Goal: Task Accomplishment & Management: Manage account settings

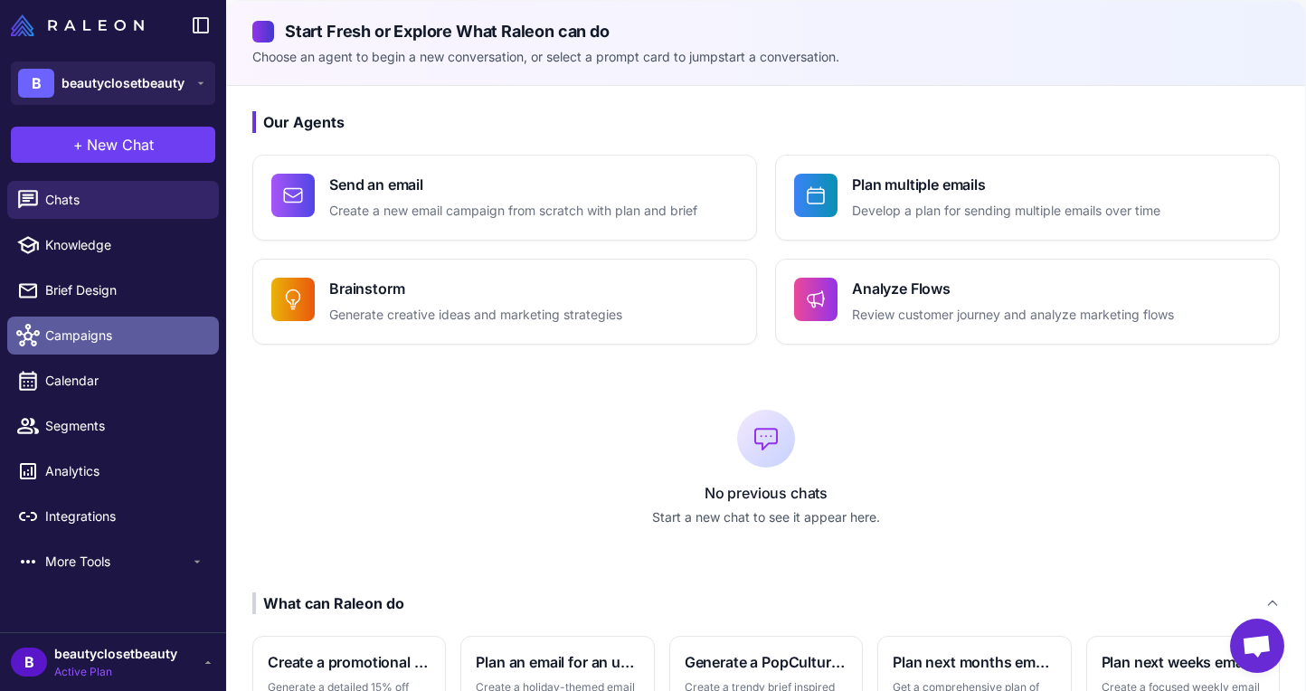
click at [93, 338] on span "Campaigns" at bounding box center [124, 336] width 159 height 20
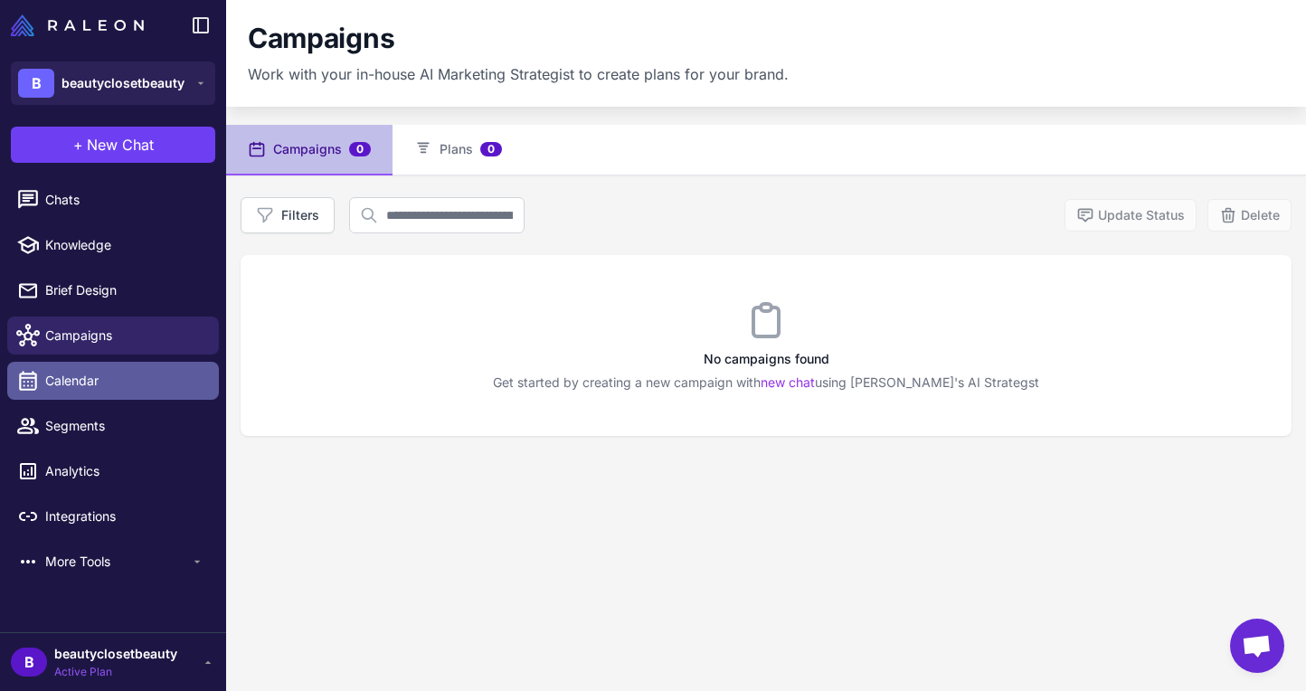
click at [82, 394] on link "Calendar" at bounding box center [113, 381] width 212 height 38
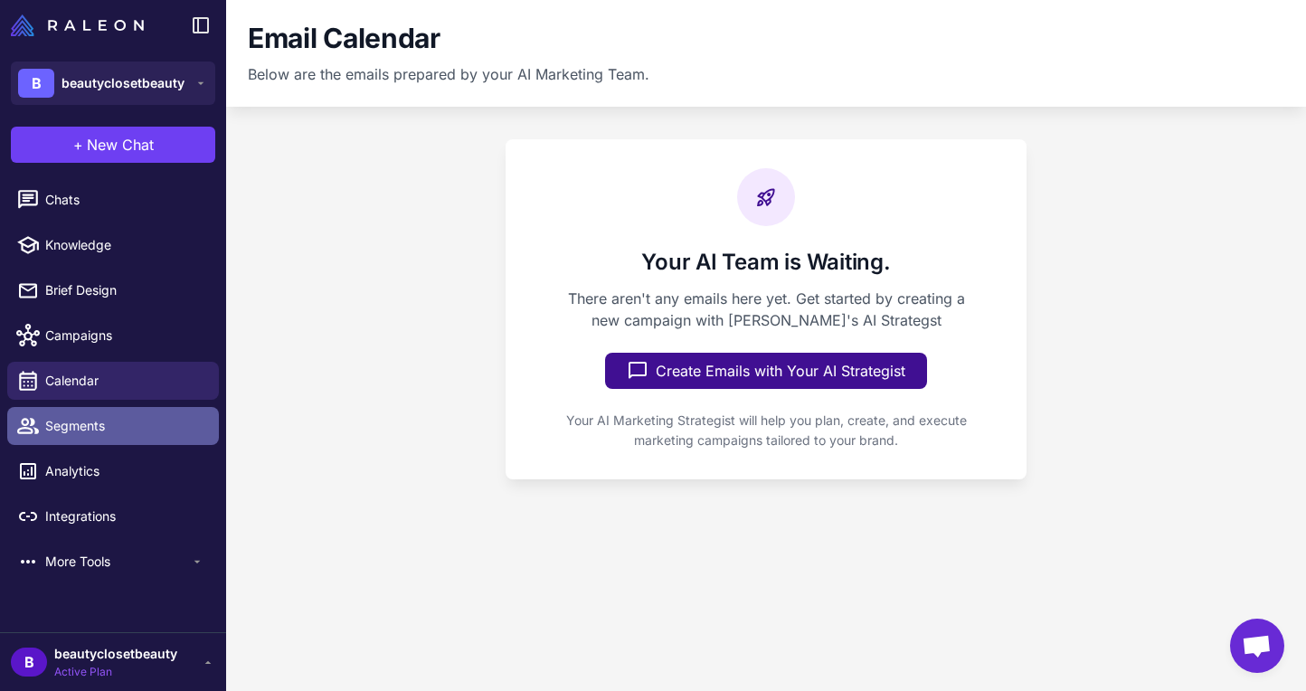
click at [91, 441] on link "Segments" at bounding box center [113, 426] width 212 height 38
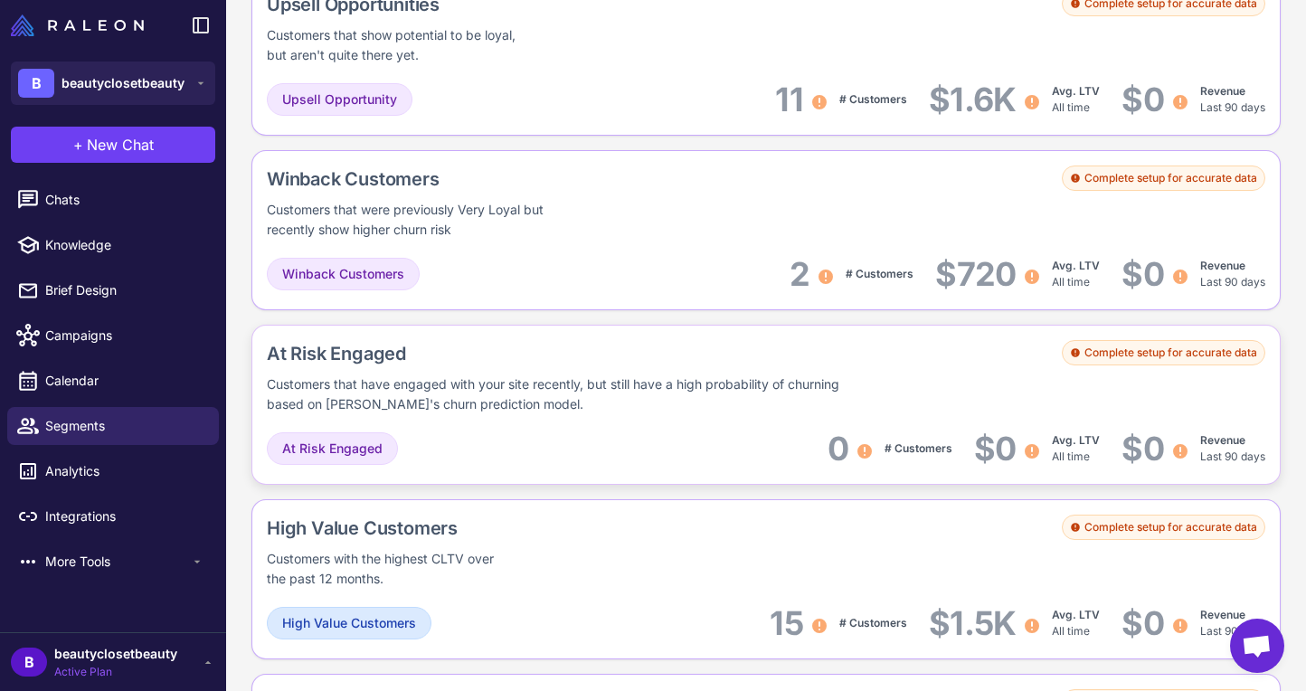
scroll to position [1566, 0]
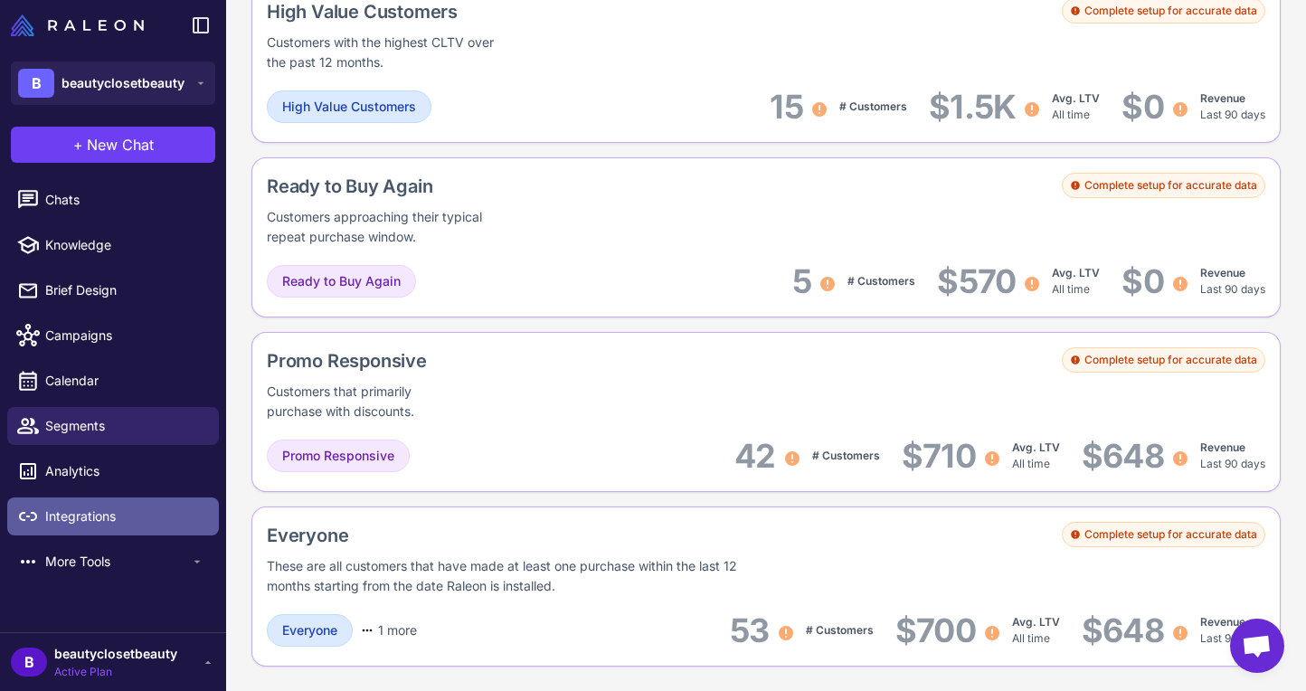
click at [109, 528] on link "Integrations" at bounding box center [113, 517] width 212 height 38
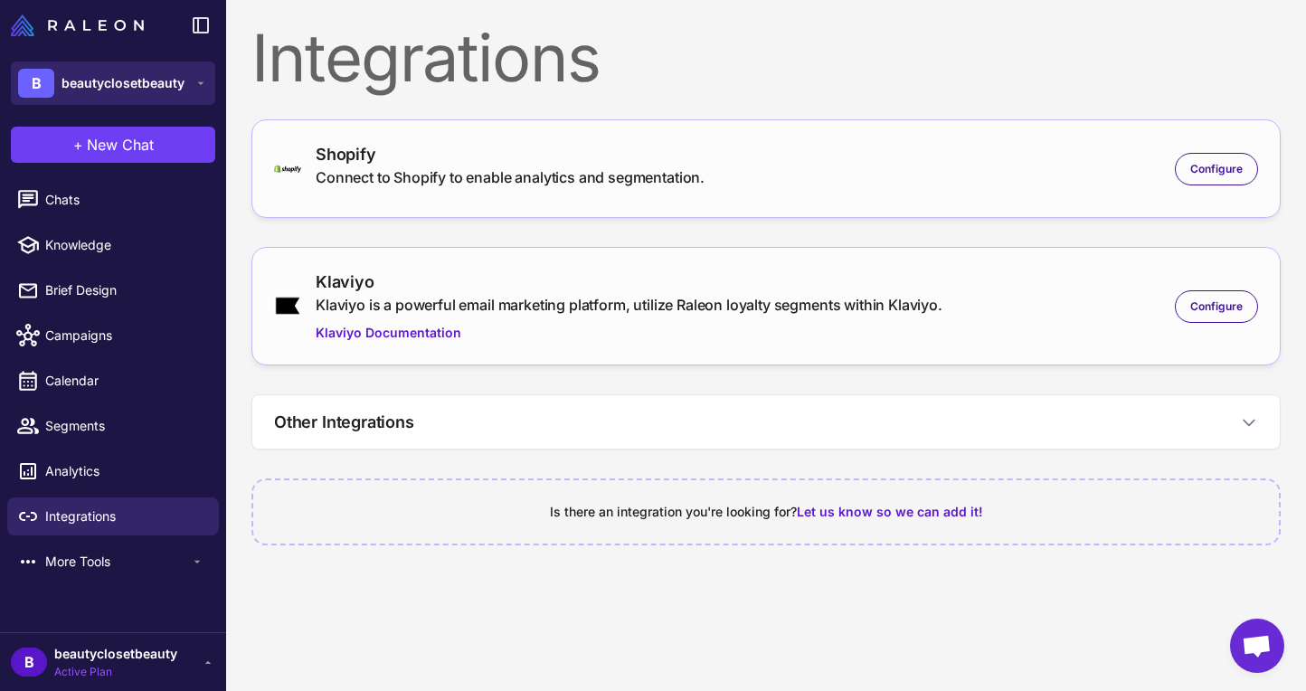
click at [118, 92] on div "B beautyclosetbeauty" at bounding box center [101, 83] width 166 height 29
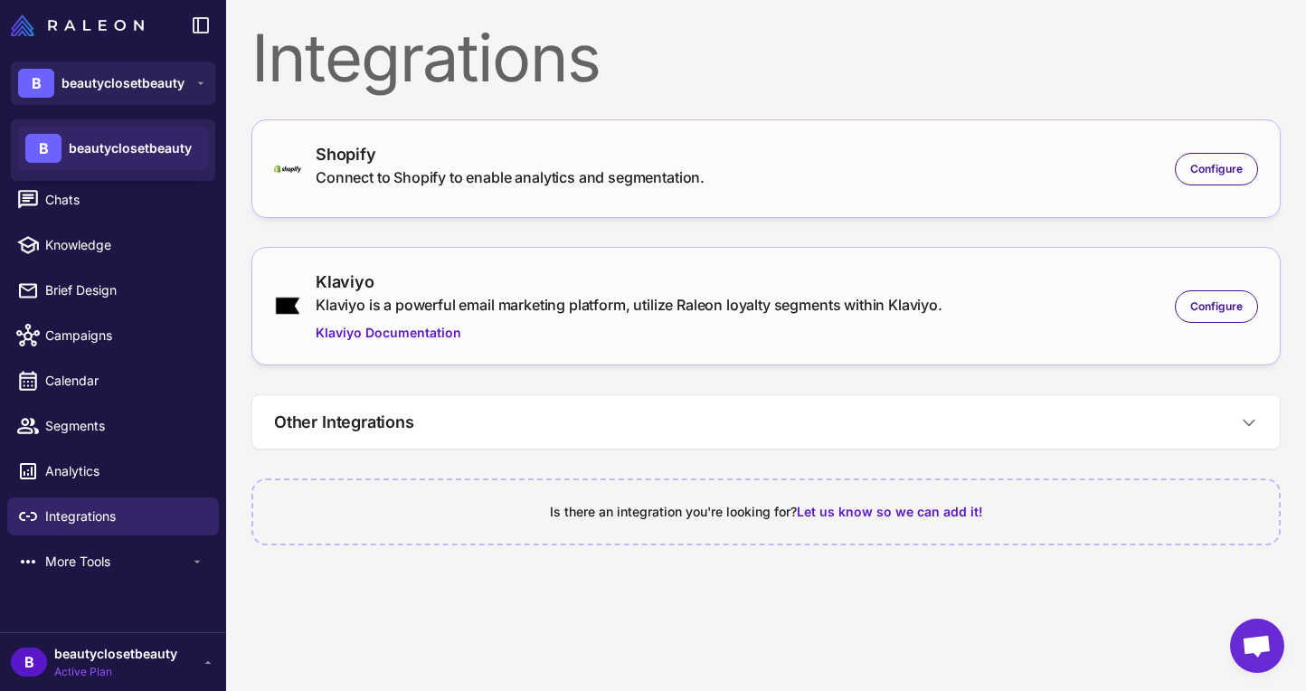
click at [137, 156] on span "beautyclosetbeauty" at bounding box center [130, 148] width 123 height 20
click at [175, 661] on span "beautyclosetbeauty" at bounding box center [115, 654] width 123 height 20
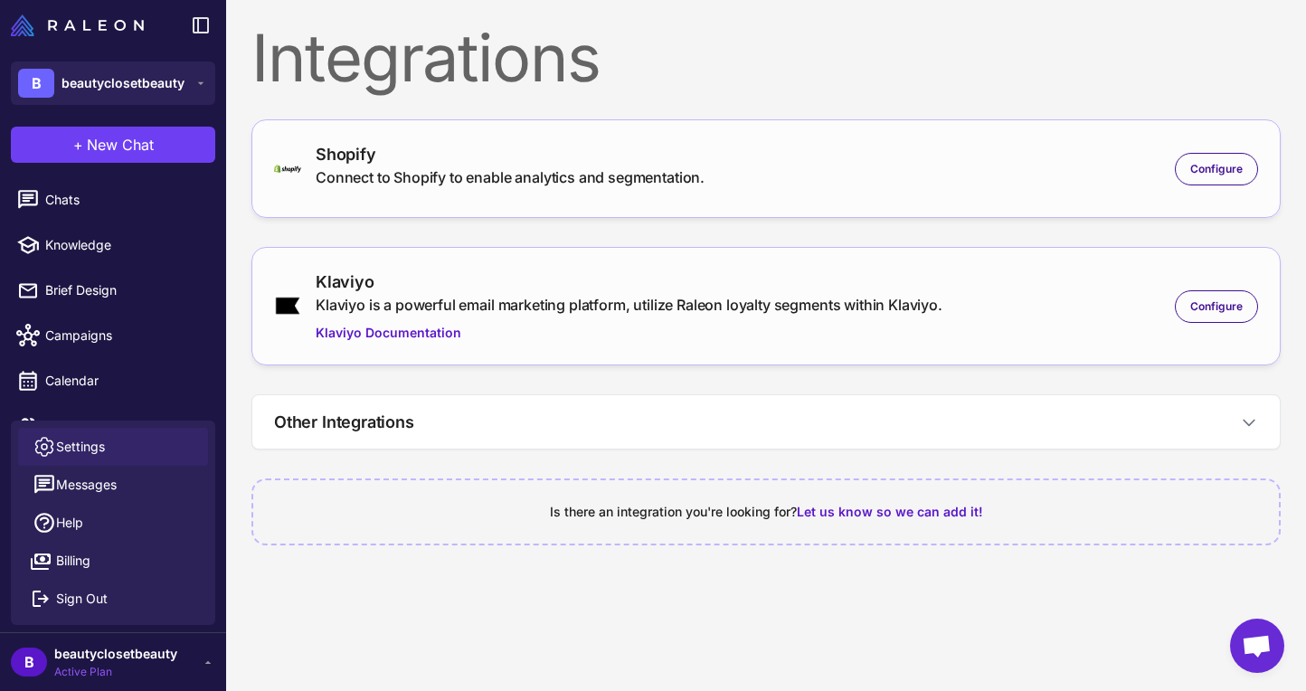
click at [113, 448] on link "Settings" at bounding box center [113, 447] width 190 height 38
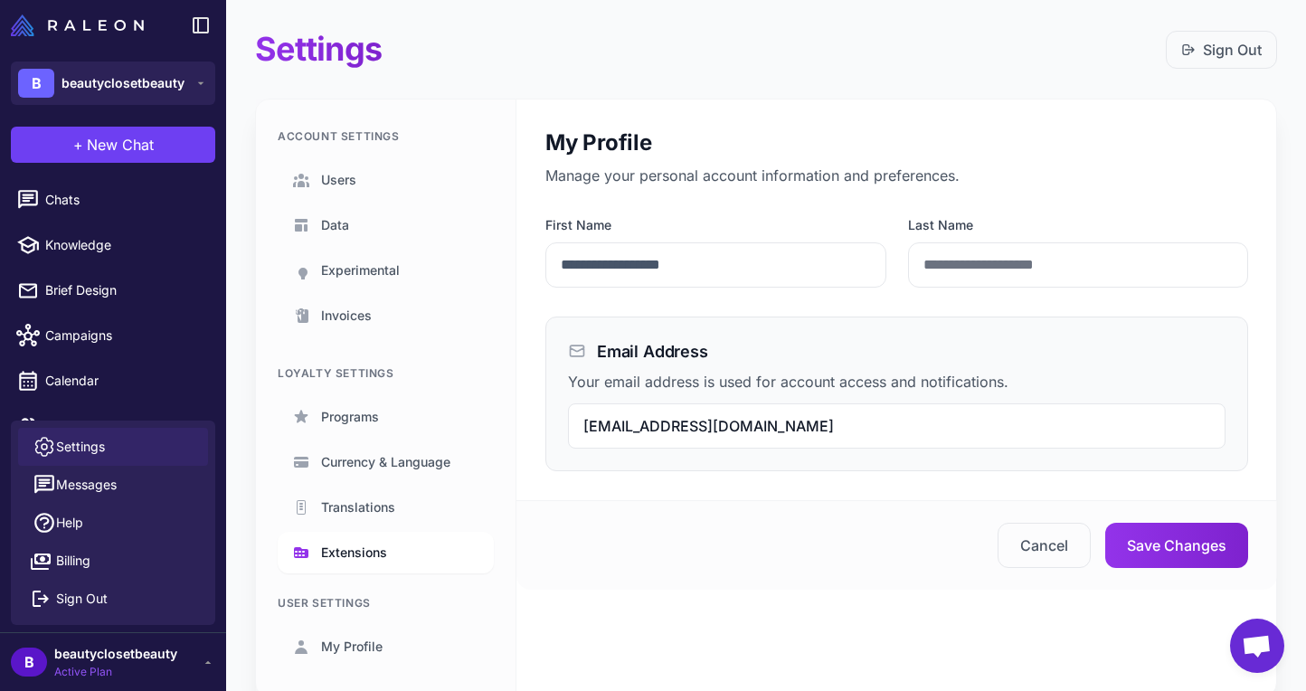
click at [397, 535] on link "Extensions" at bounding box center [386, 553] width 216 height 42
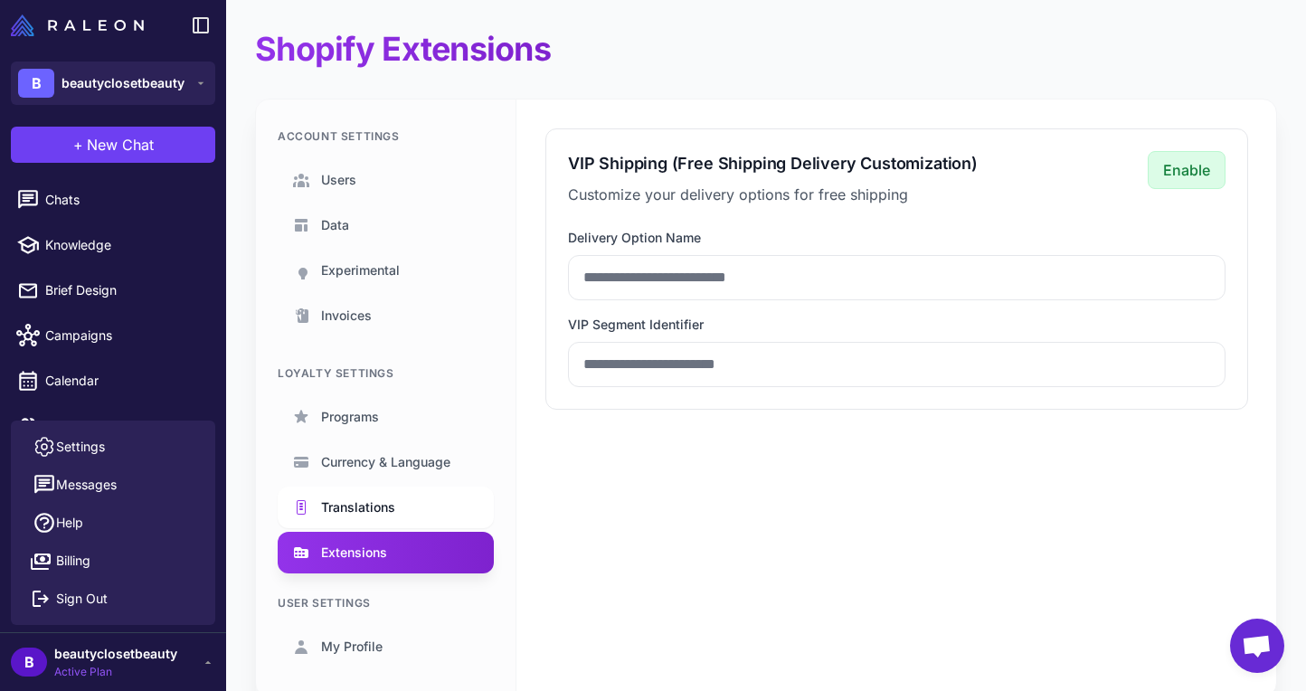
click at [385, 517] on span "Translations" at bounding box center [358, 508] width 74 height 20
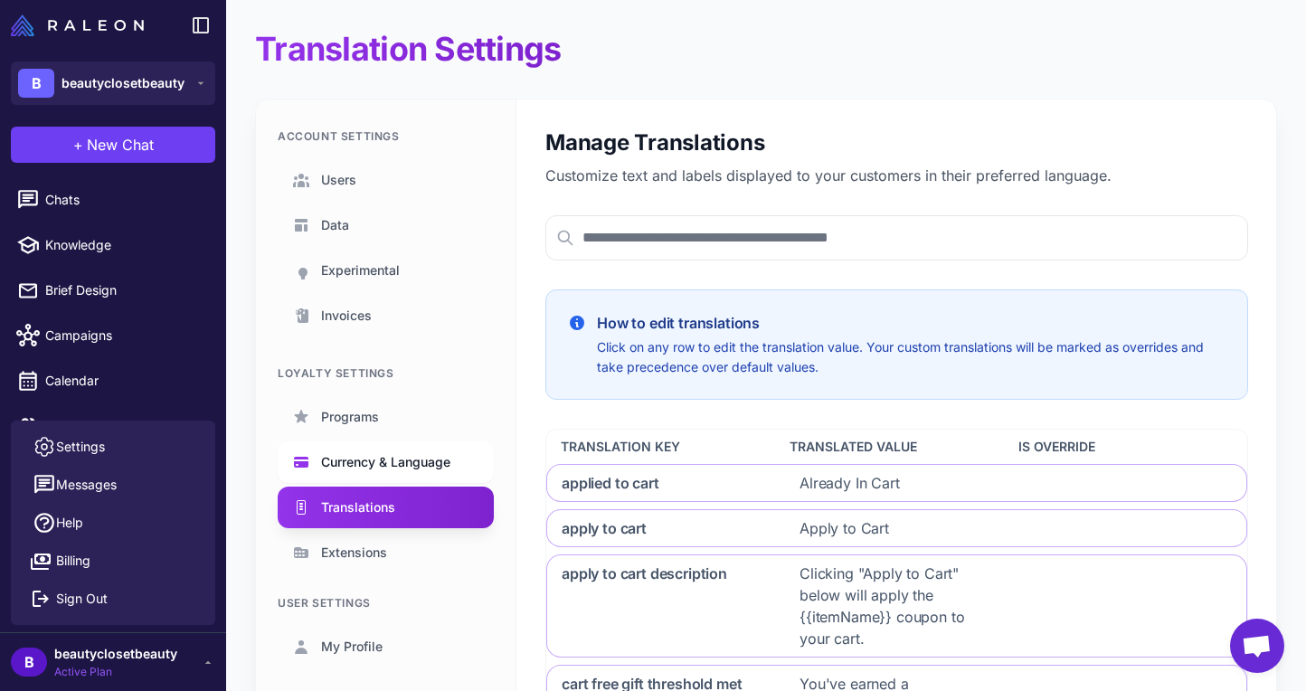
click at [384, 460] on span "Currency & Language" at bounding box center [385, 462] width 129 height 20
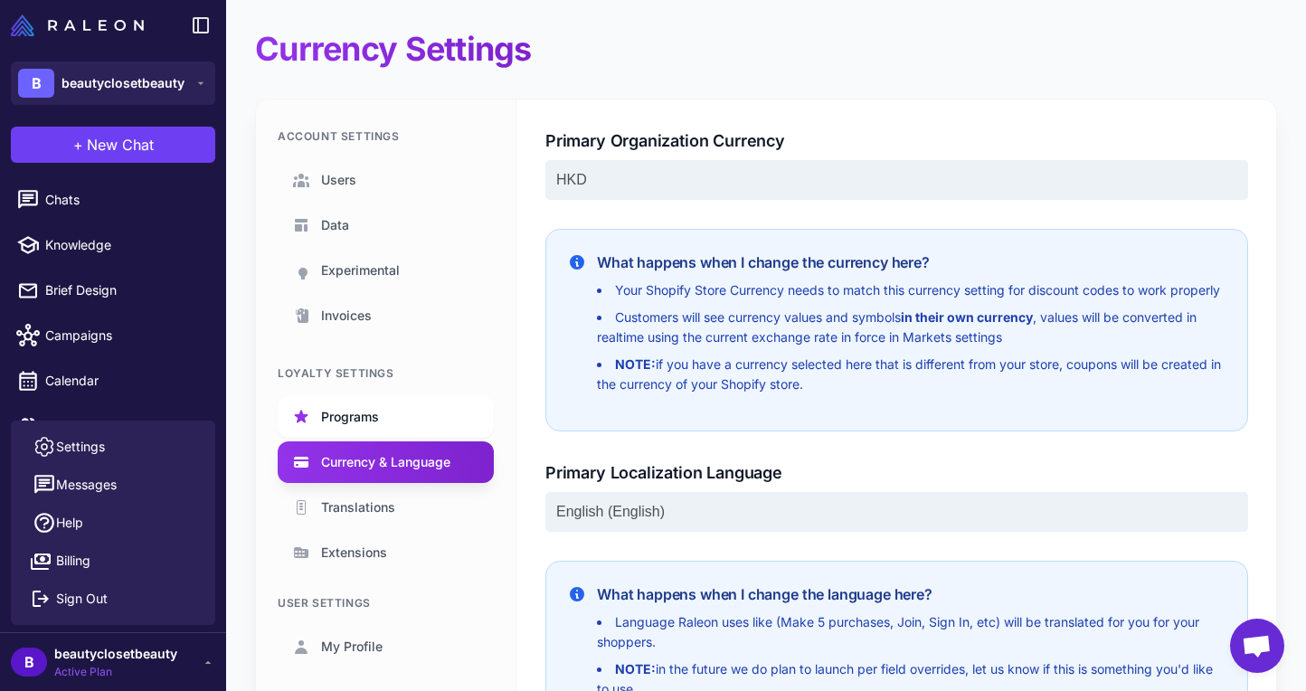
click at [384, 425] on link "Programs" at bounding box center [386, 417] width 216 height 42
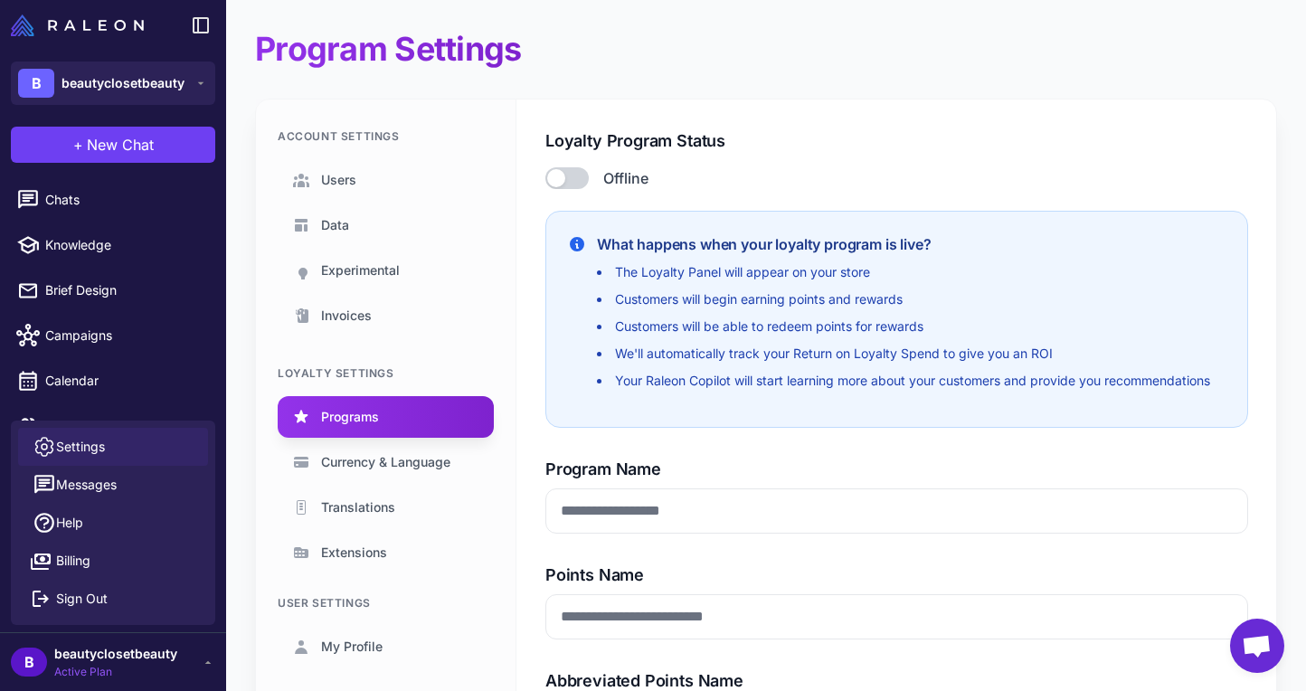
type input "**********"
click at [378, 305] on link "Invoices" at bounding box center [386, 316] width 216 height 42
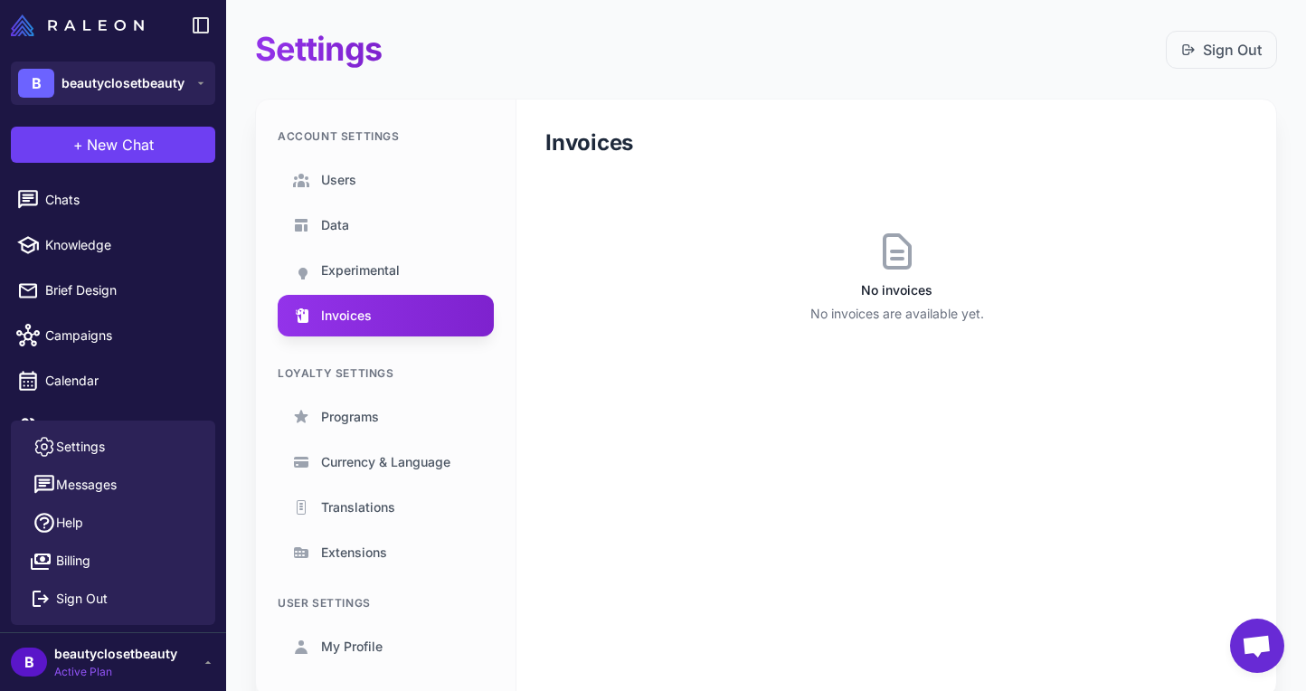
click at [373, 292] on ul "Users Data Experimental Invoices" at bounding box center [386, 247] width 216 height 177
click at [368, 265] on span "Experimental" at bounding box center [360, 271] width 79 height 20
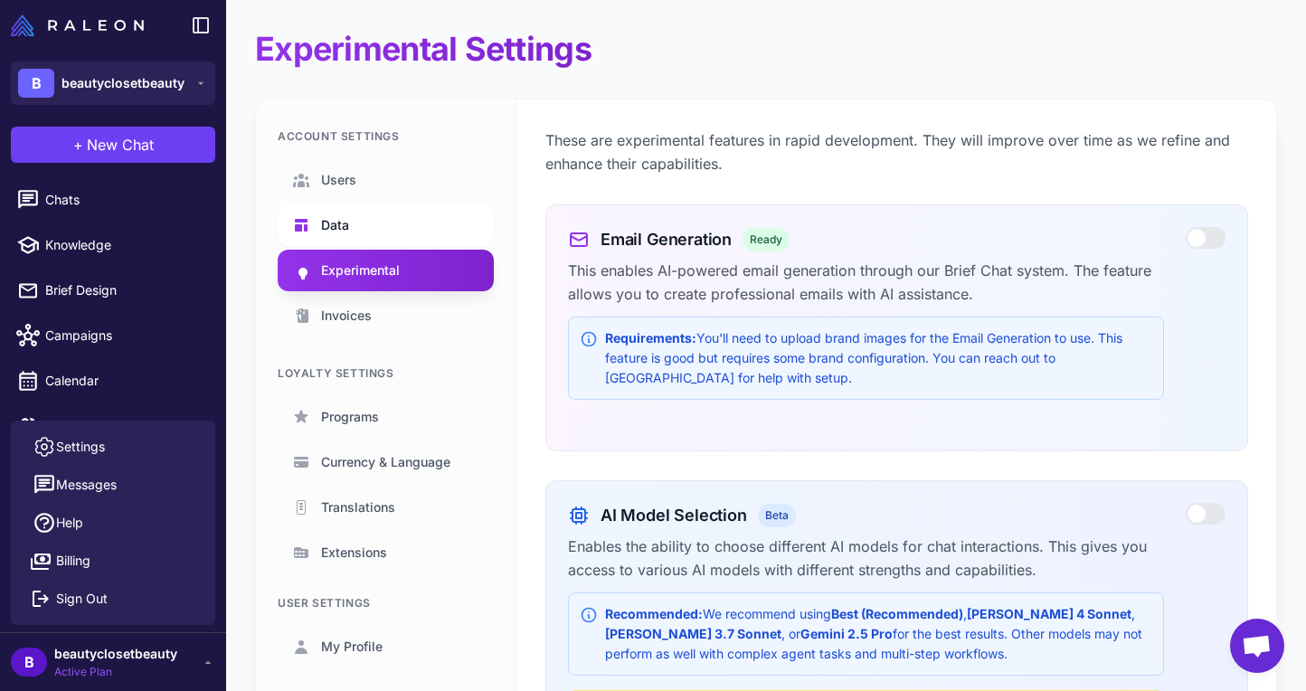
click at [357, 227] on link "Data" at bounding box center [386, 225] width 216 height 42
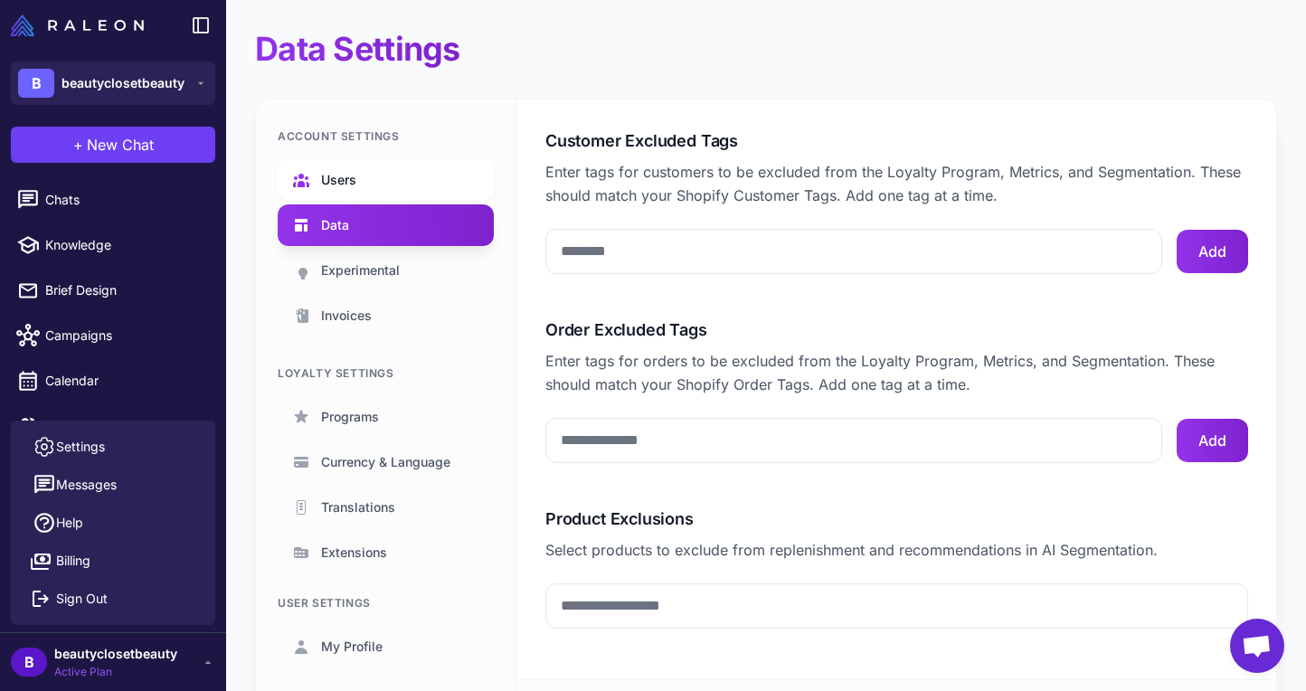
click at [350, 176] on span "Users" at bounding box center [338, 180] width 35 height 20
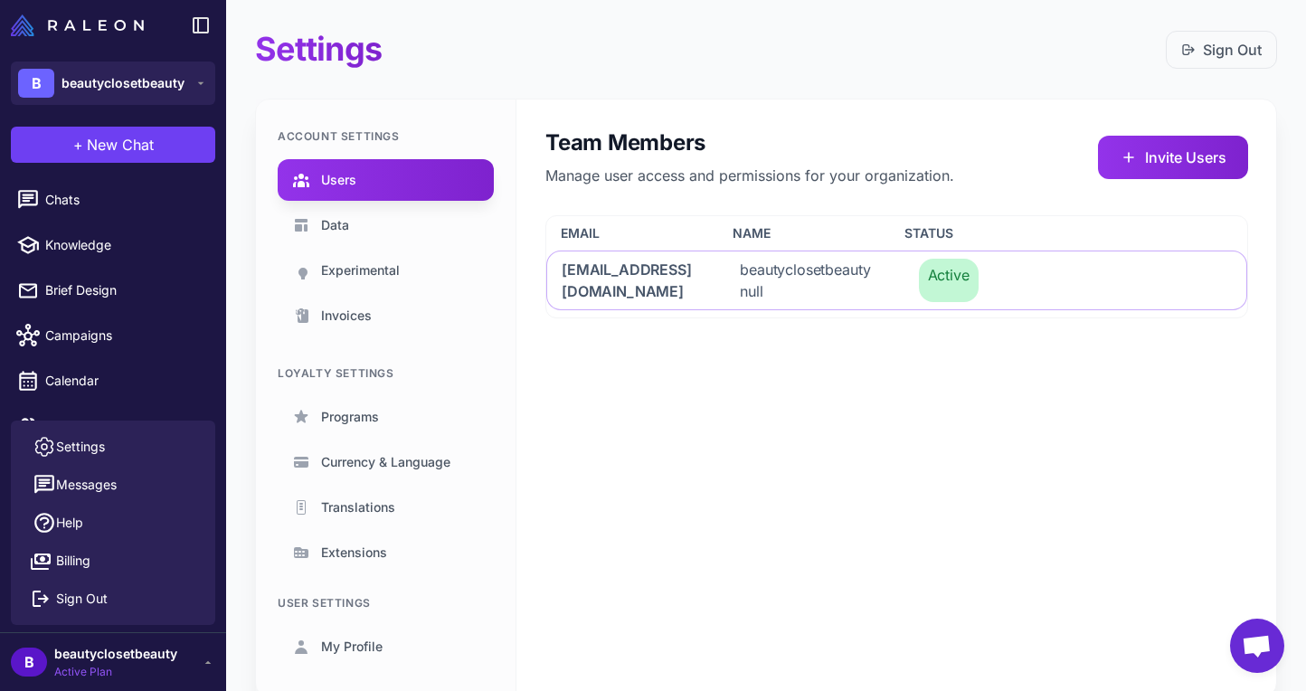
click at [279, 488] on li "Translations" at bounding box center [386, 508] width 216 height 42
click at [196, 351] on link "Campaigns" at bounding box center [113, 336] width 212 height 38
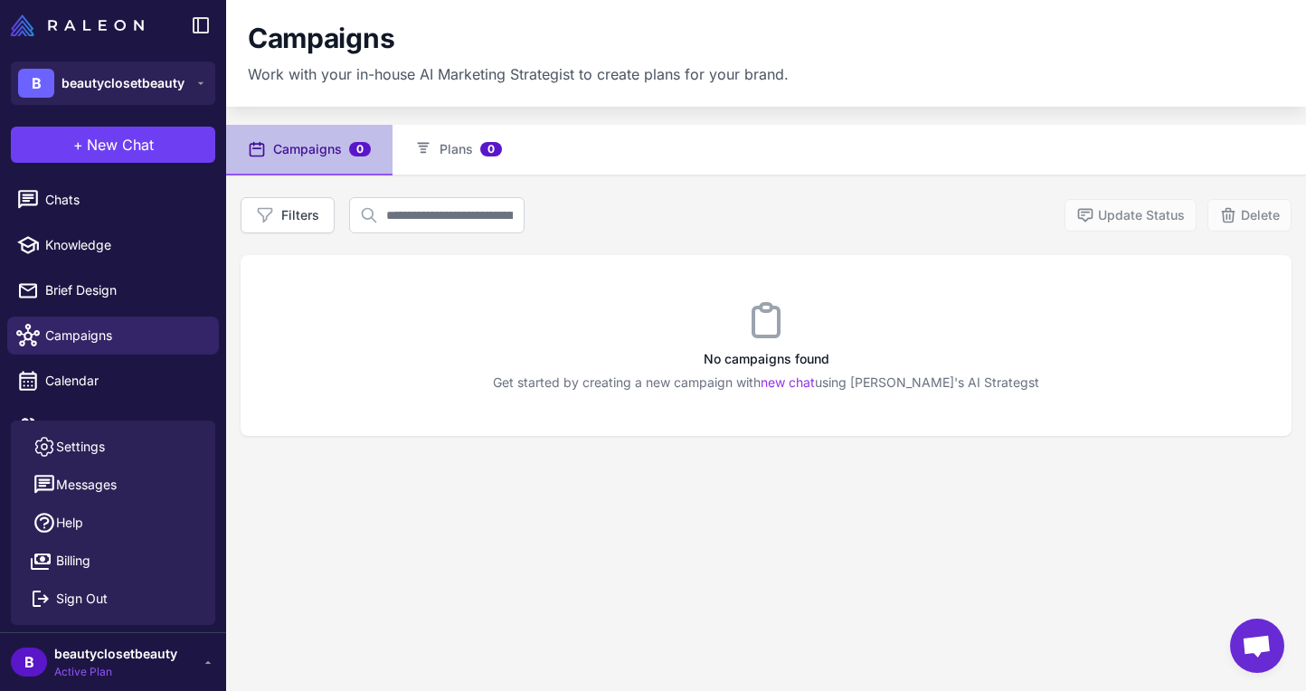
click at [204, 655] on icon at bounding box center [208, 662] width 14 height 14
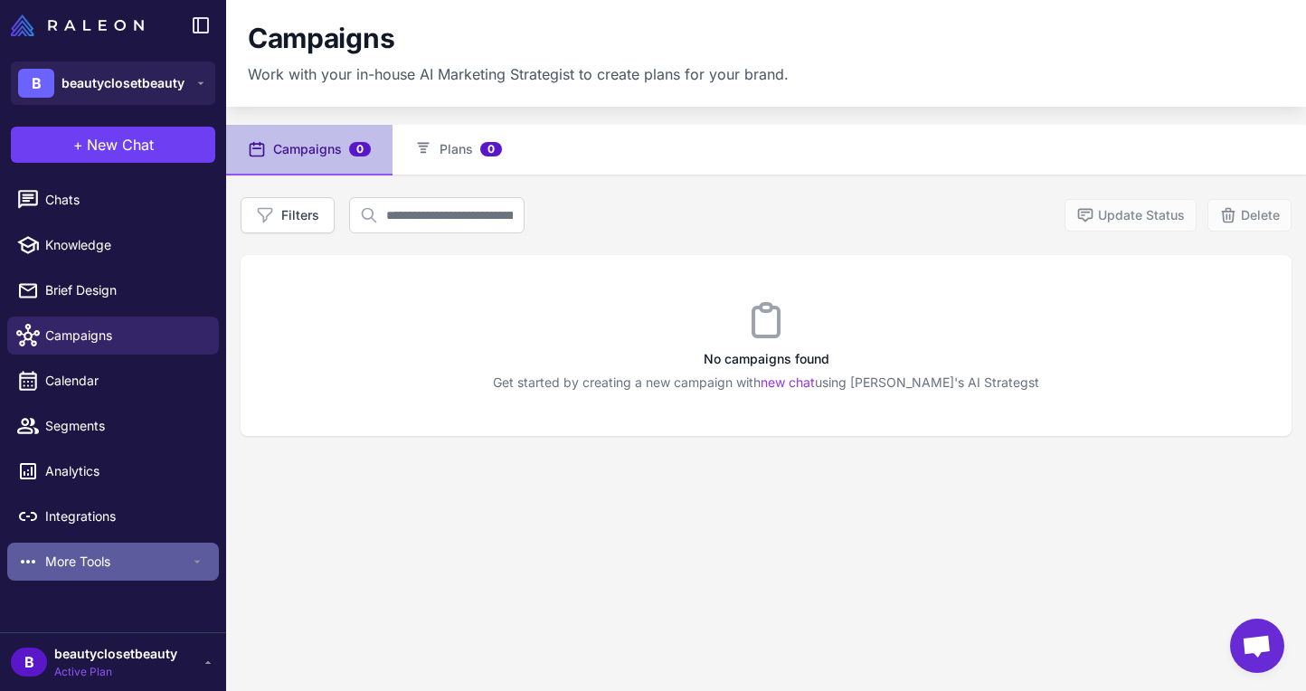
click at [133, 566] on span "More Tools" at bounding box center [117, 562] width 145 height 20
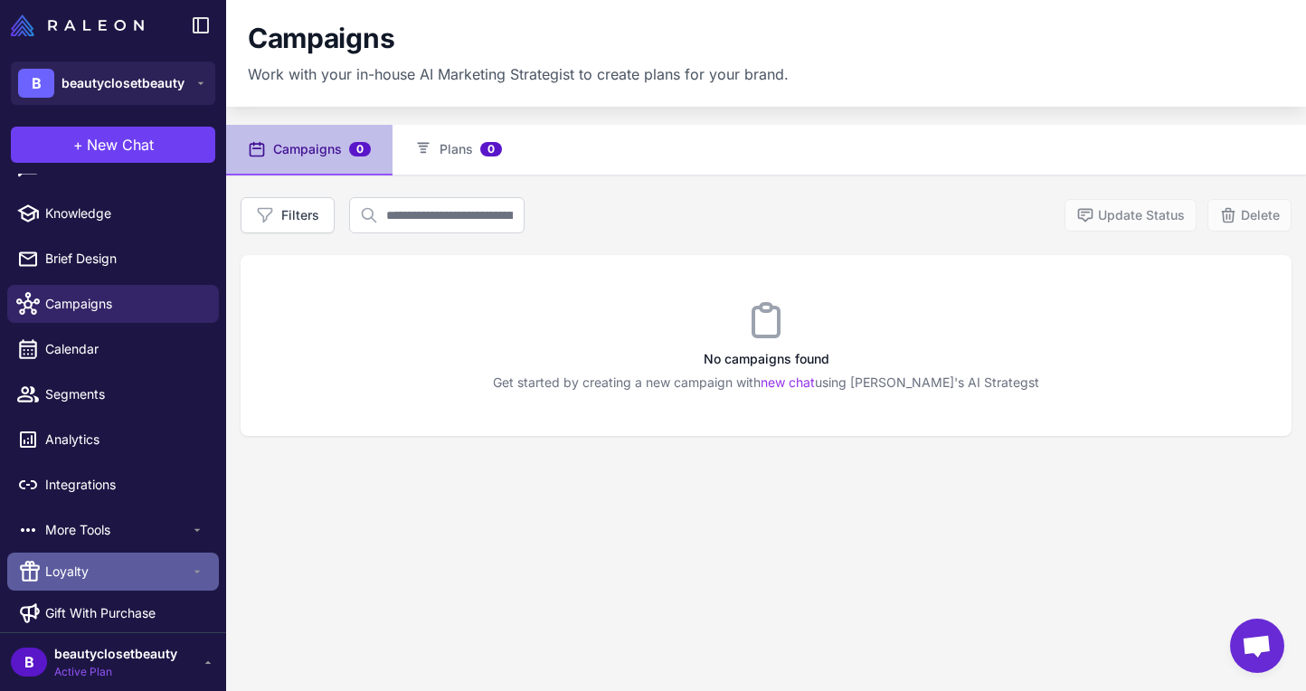
scroll to position [43, 0]
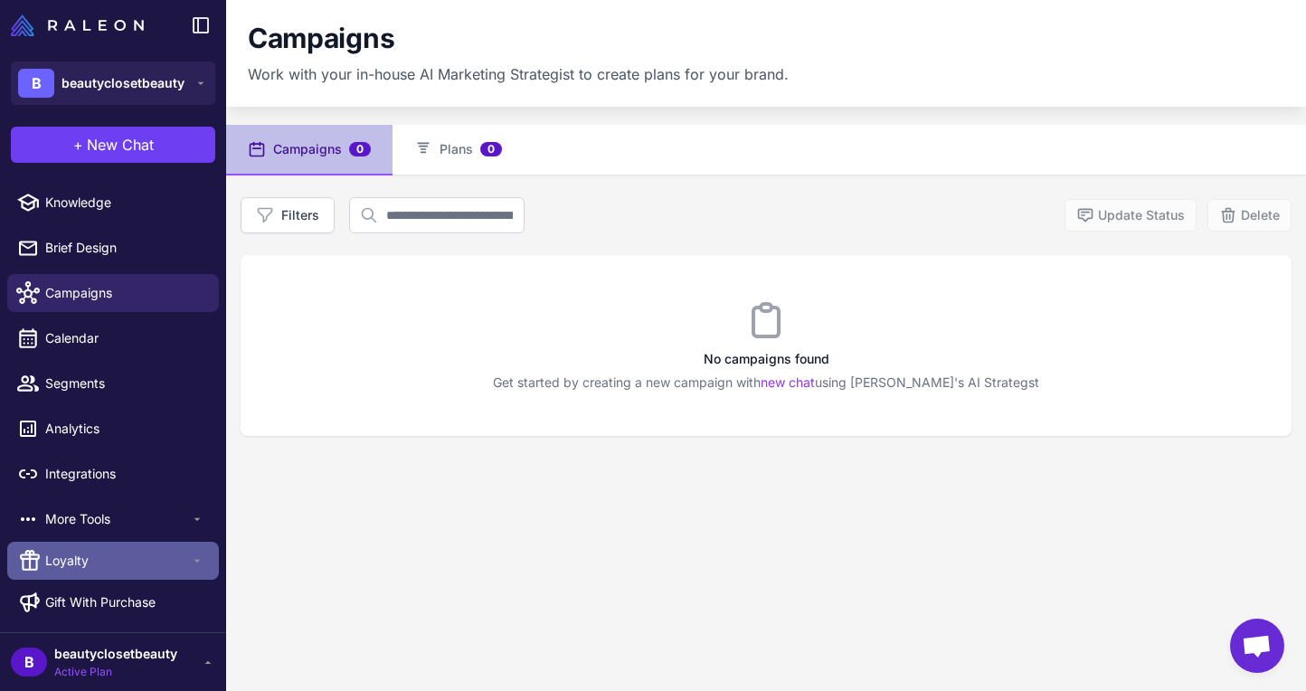
click at [143, 554] on span "Loyalty" at bounding box center [117, 561] width 145 height 20
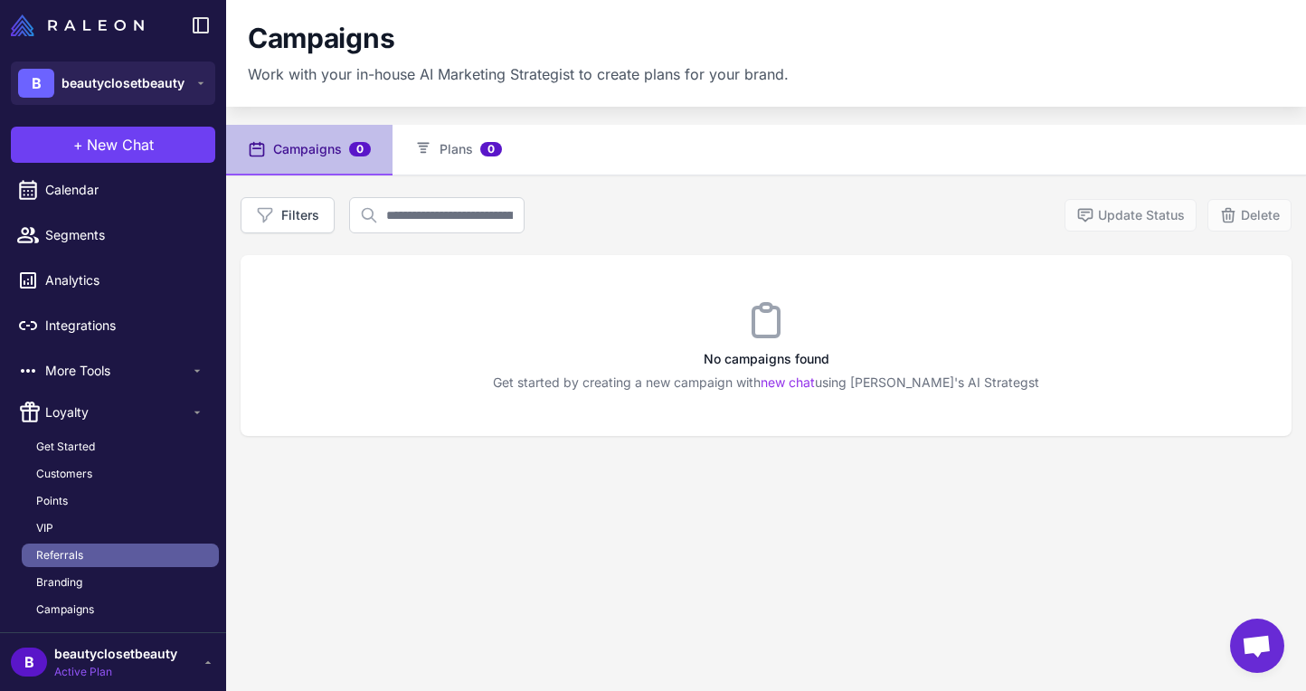
scroll to position [287, 0]
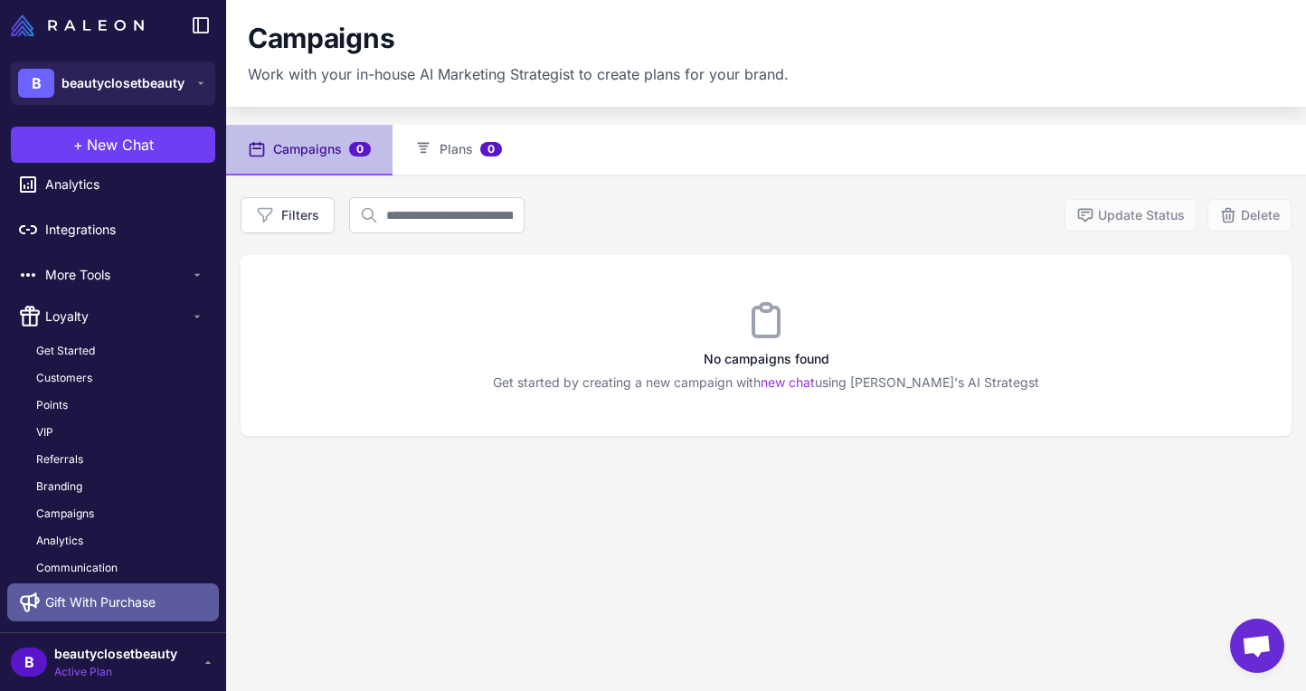
click at [111, 598] on span "Gift With Purchase" at bounding box center [100, 602] width 110 height 20
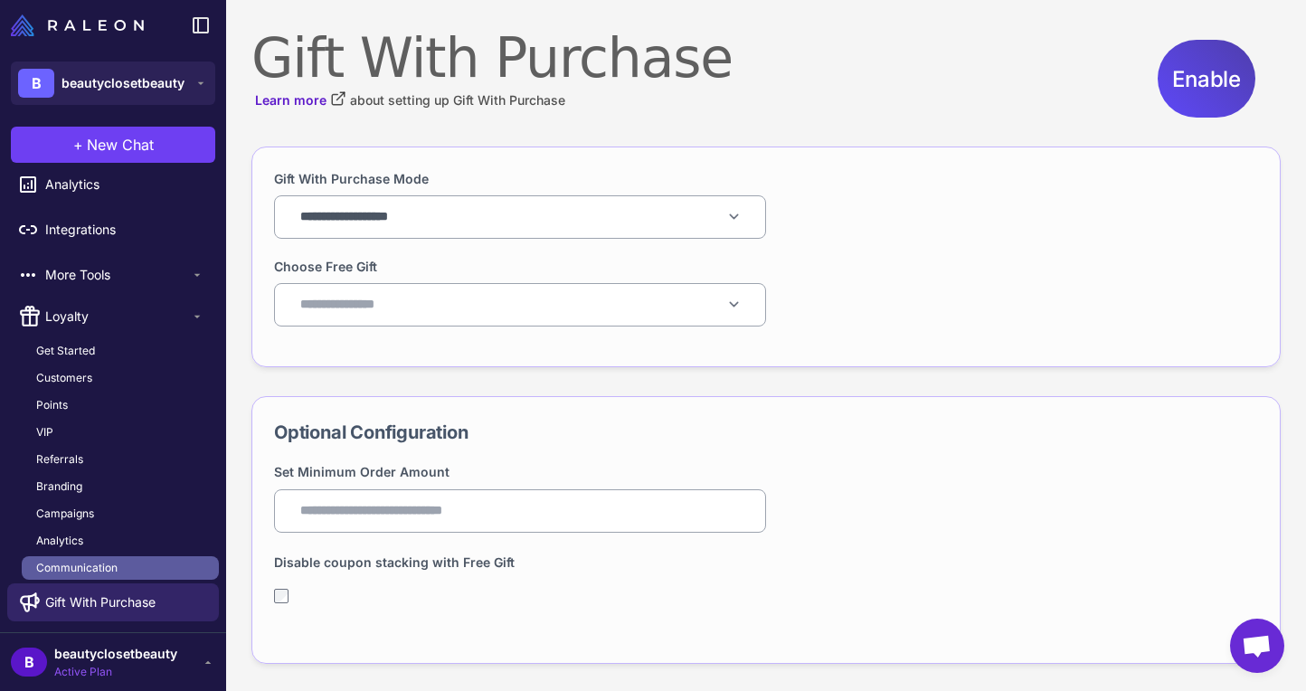
click at [100, 570] on span "Communication" at bounding box center [76, 568] width 81 height 16
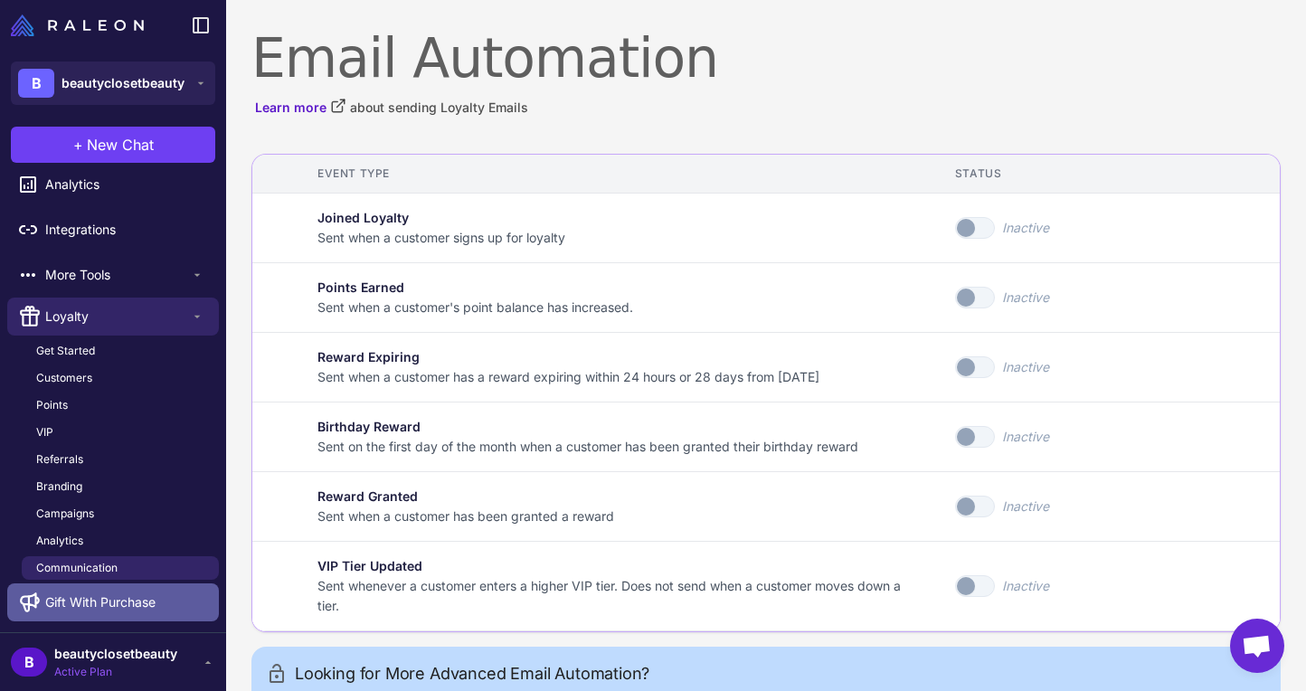
click at [92, 593] on span "Gift With Purchase" at bounding box center [100, 602] width 110 height 20
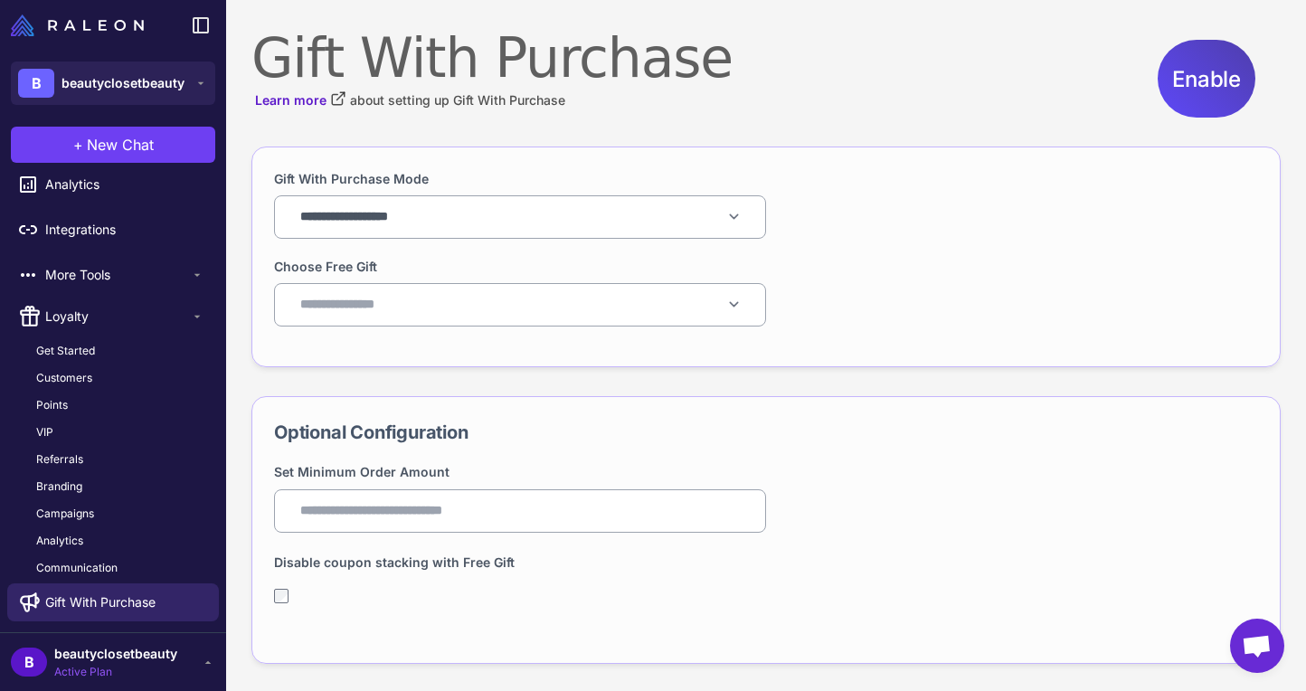
click at [414, 512] on input "Set Minimum Order Amount" at bounding box center [519, 510] width 461 height 33
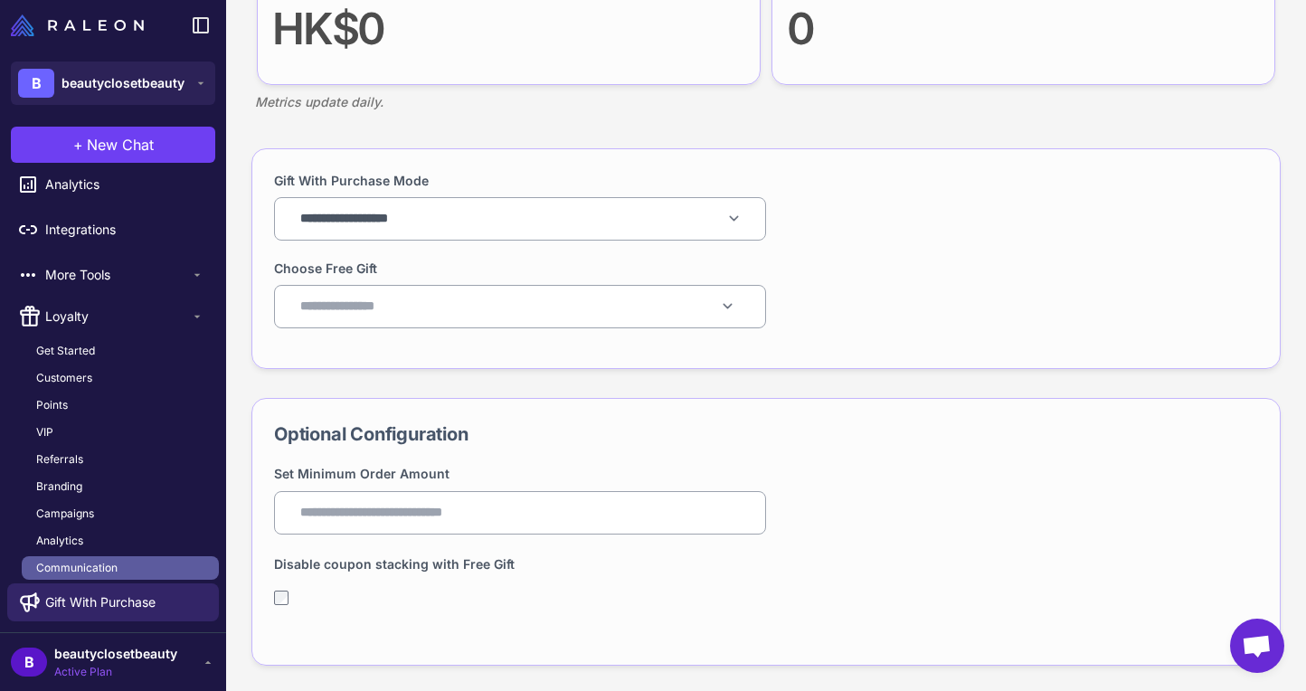
click at [103, 572] on span "Communication" at bounding box center [76, 568] width 81 height 16
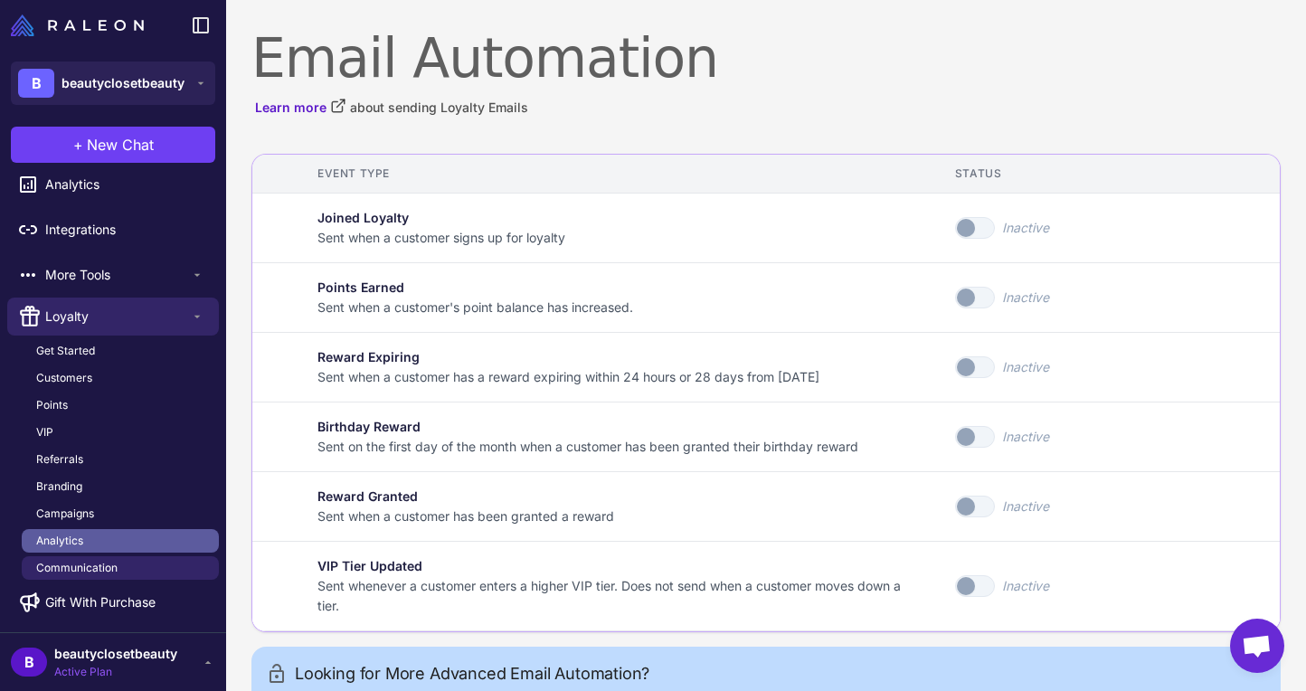
click at [88, 542] on link "Analytics" at bounding box center [120, 541] width 197 height 24
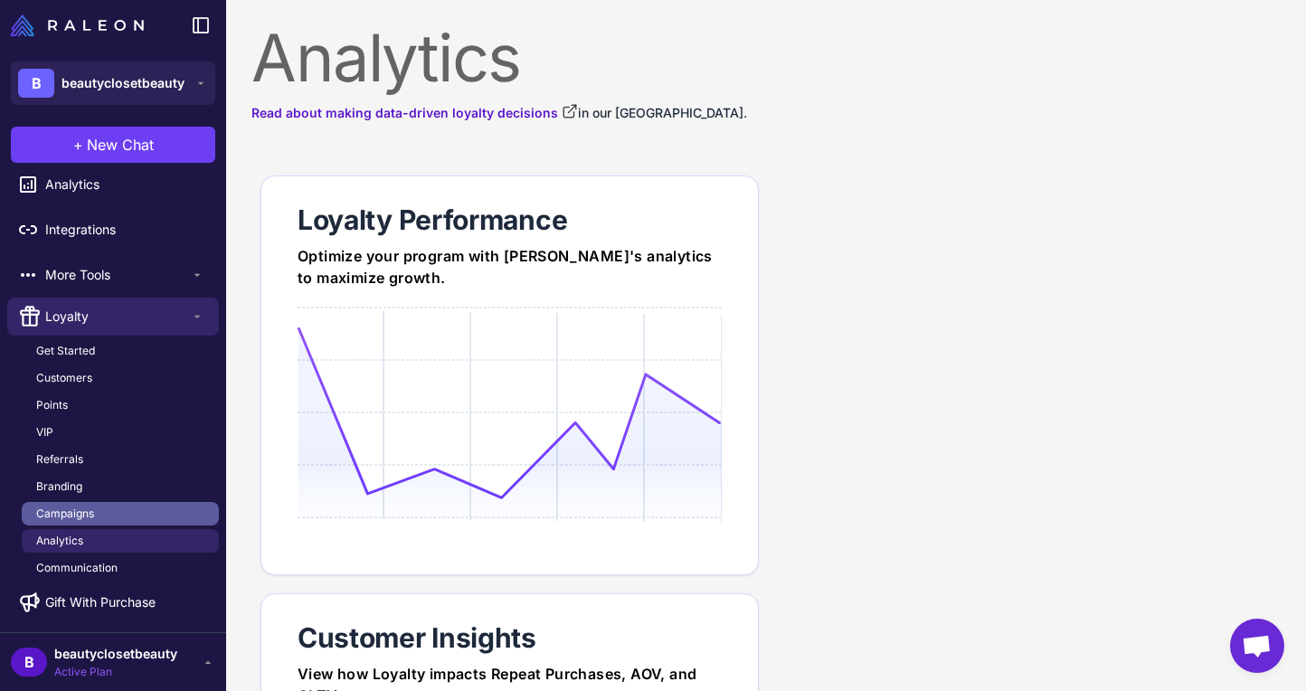
click at [93, 509] on span "Campaigns" at bounding box center [65, 514] width 58 height 16
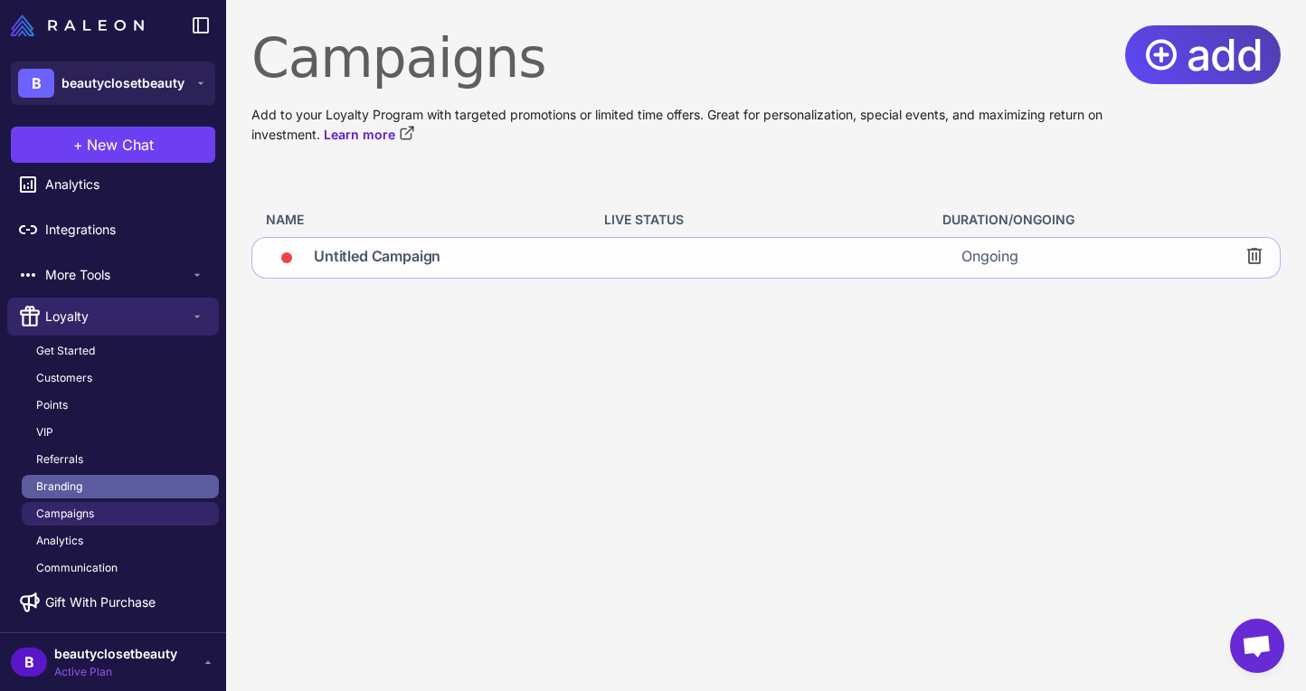
click at [66, 498] on link "Branding" at bounding box center [120, 487] width 197 height 24
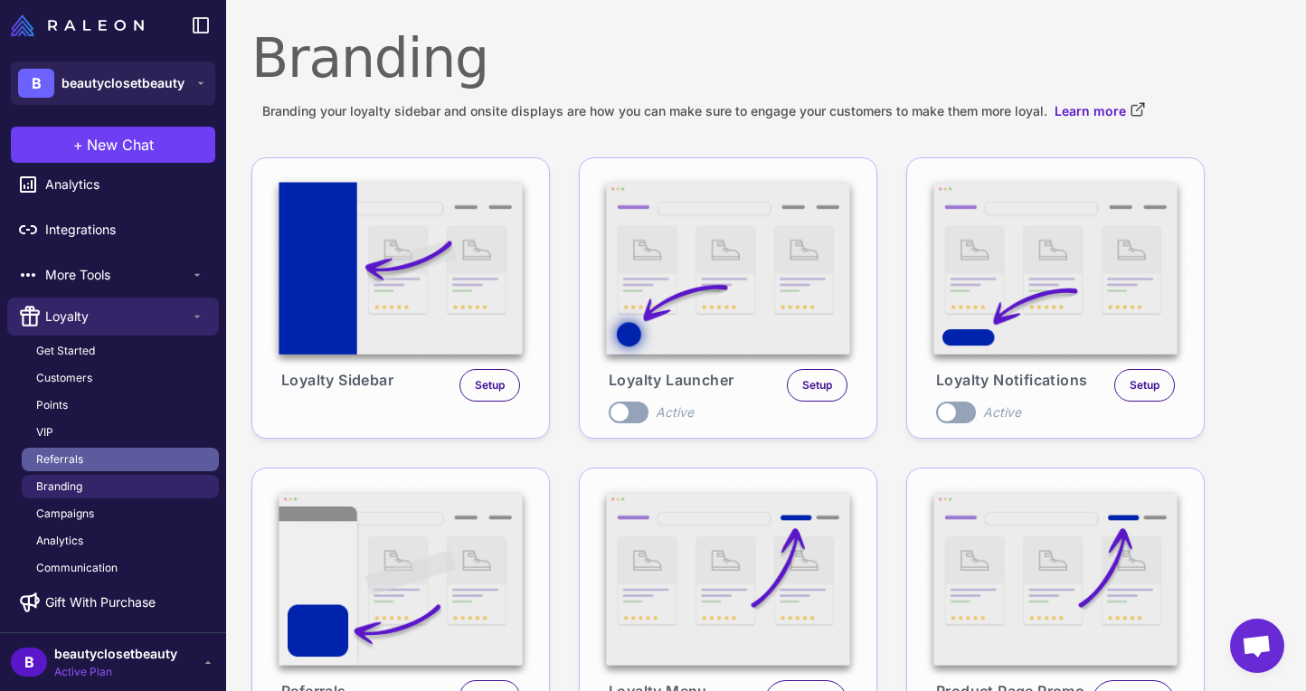
click at [73, 461] on span "Referrals" at bounding box center [59, 459] width 47 height 16
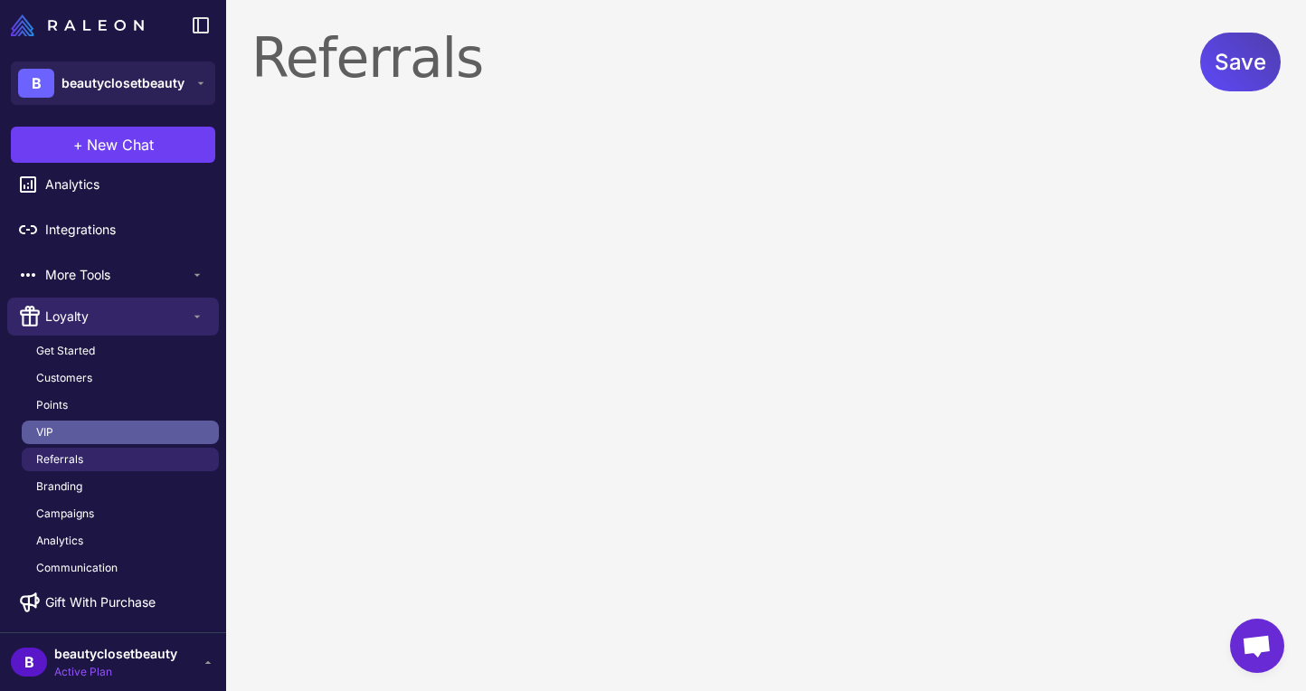
select select "**********"
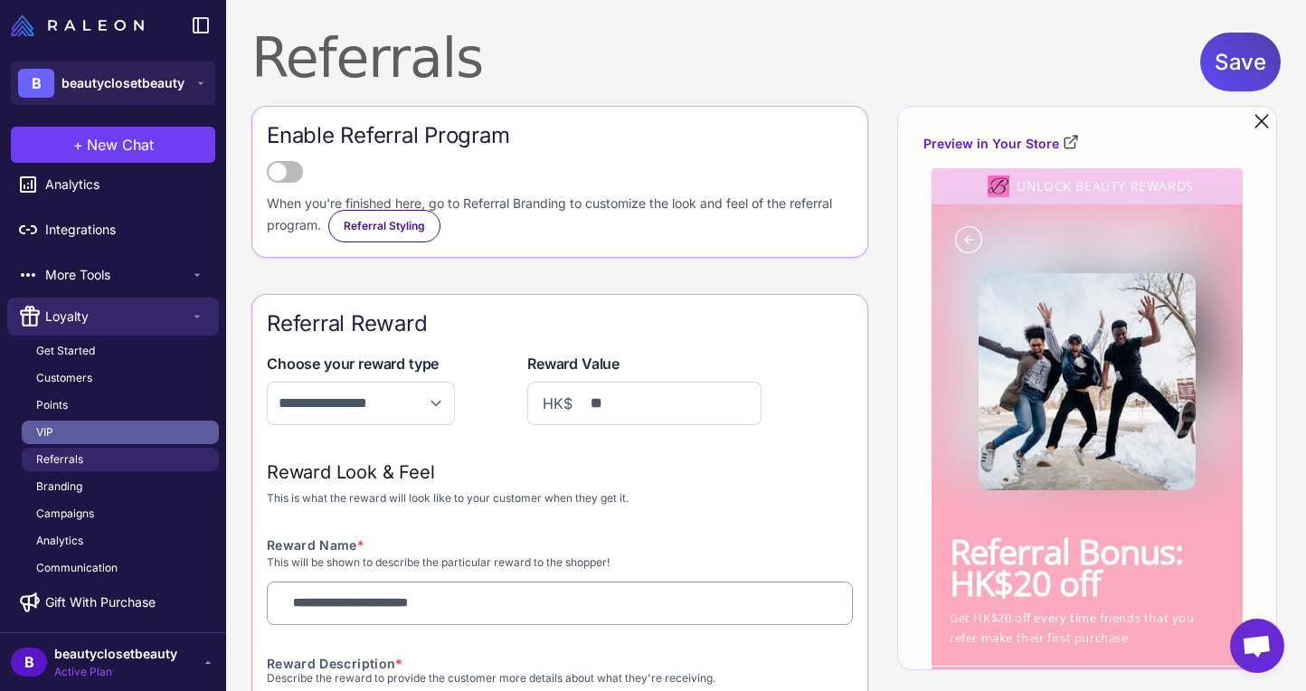
click at [50, 425] on span "VIP" at bounding box center [44, 432] width 17 height 16
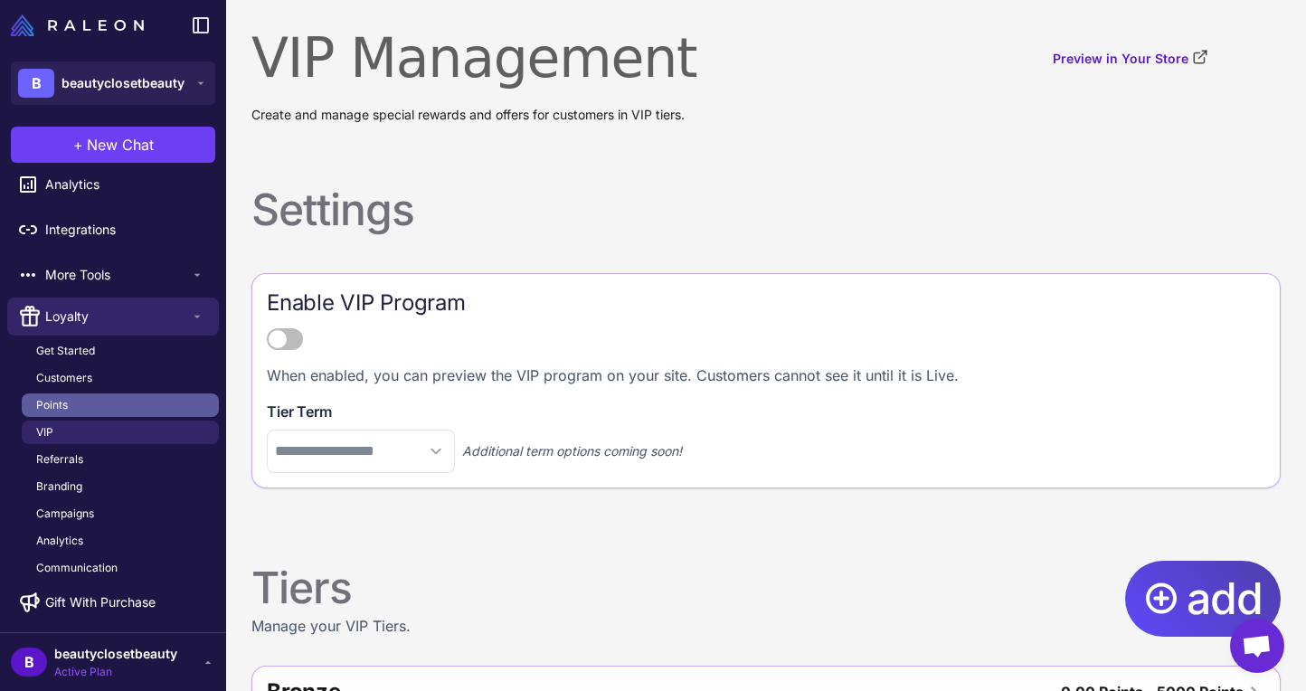
click at [55, 410] on span "Points" at bounding box center [52, 405] width 32 height 16
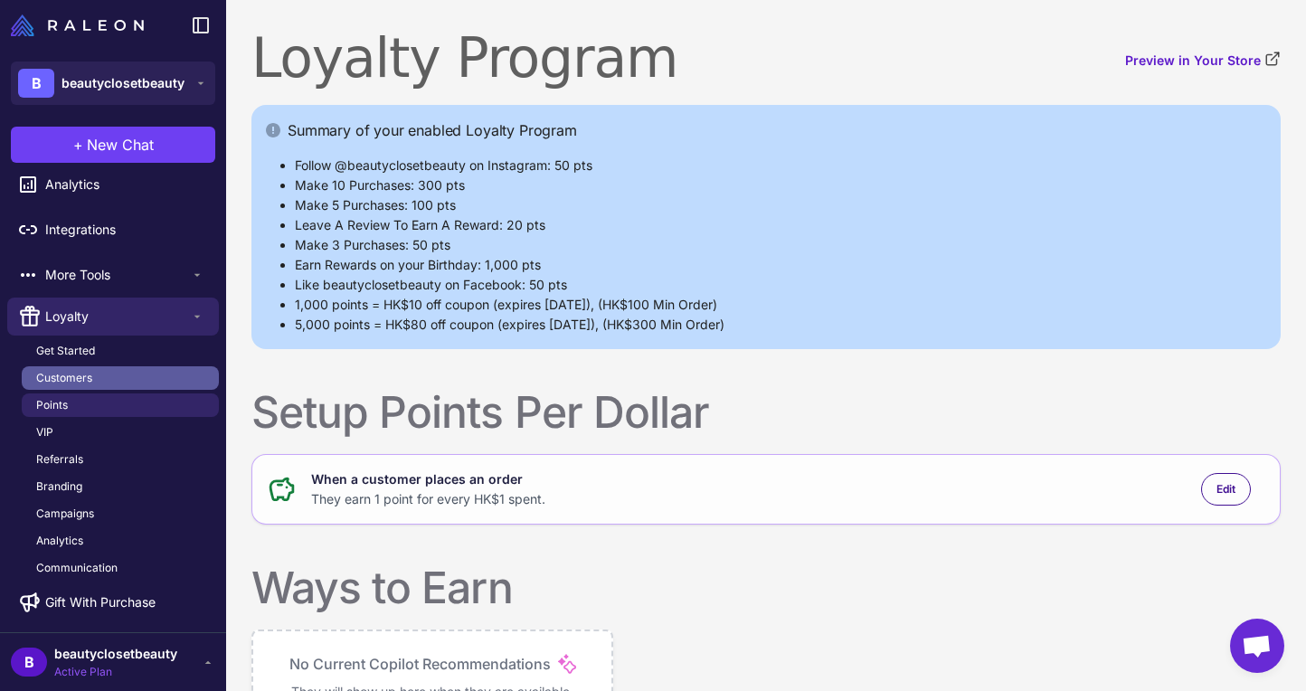
click at [66, 382] on span "Customers" at bounding box center [64, 378] width 56 height 16
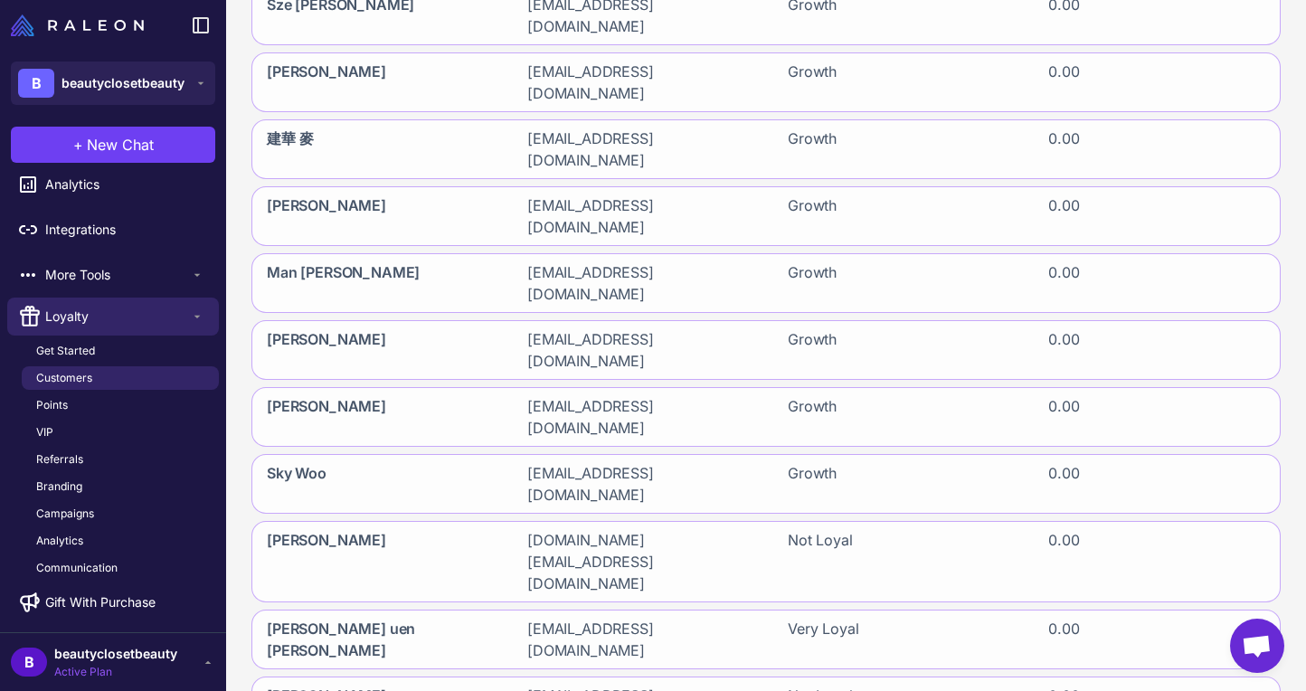
scroll to position [197, 0]
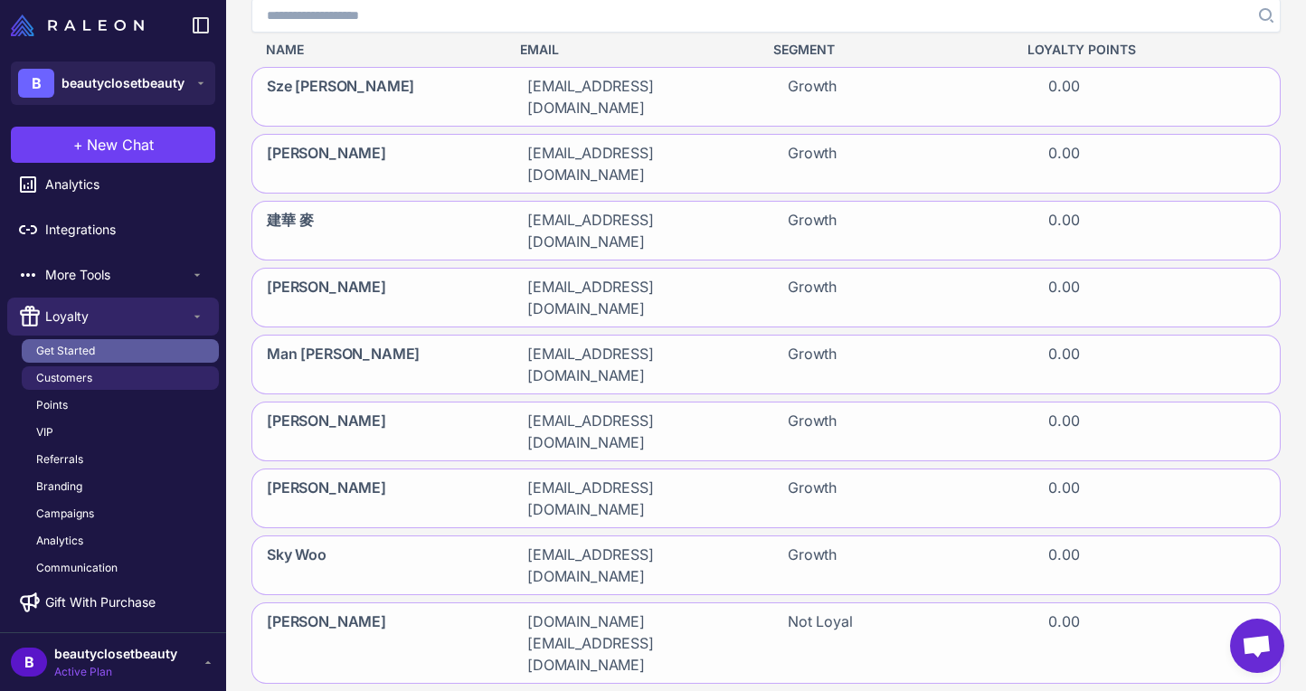
click at [94, 361] on link "Get Started" at bounding box center [120, 351] width 197 height 24
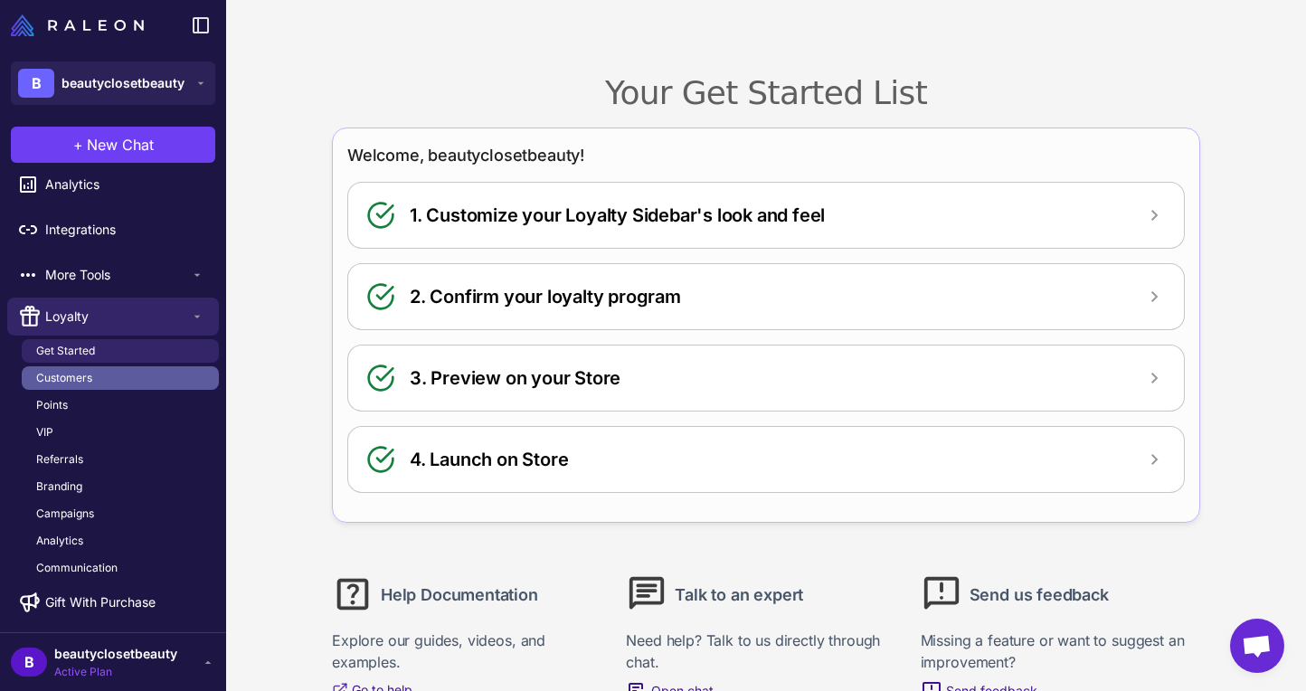
click at [93, 374] on link "Customers" at bounding box center [120, 378] width 197 height 24
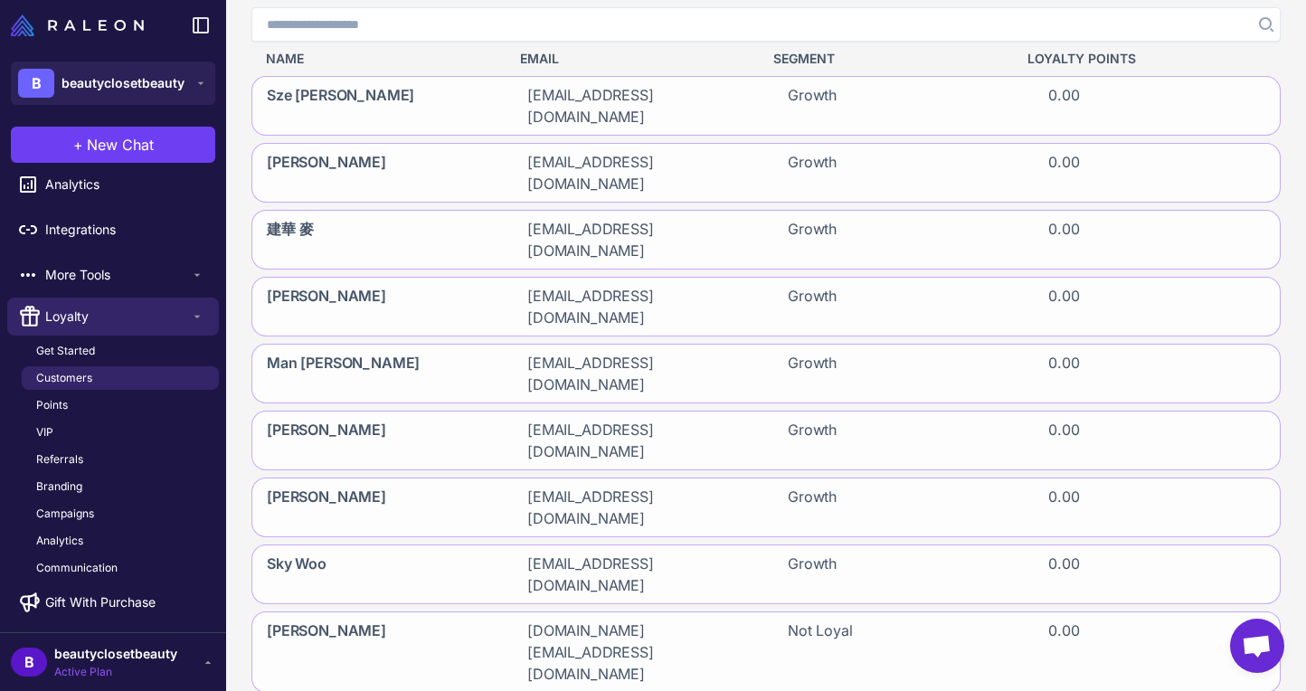
scroll to position [320, 0]
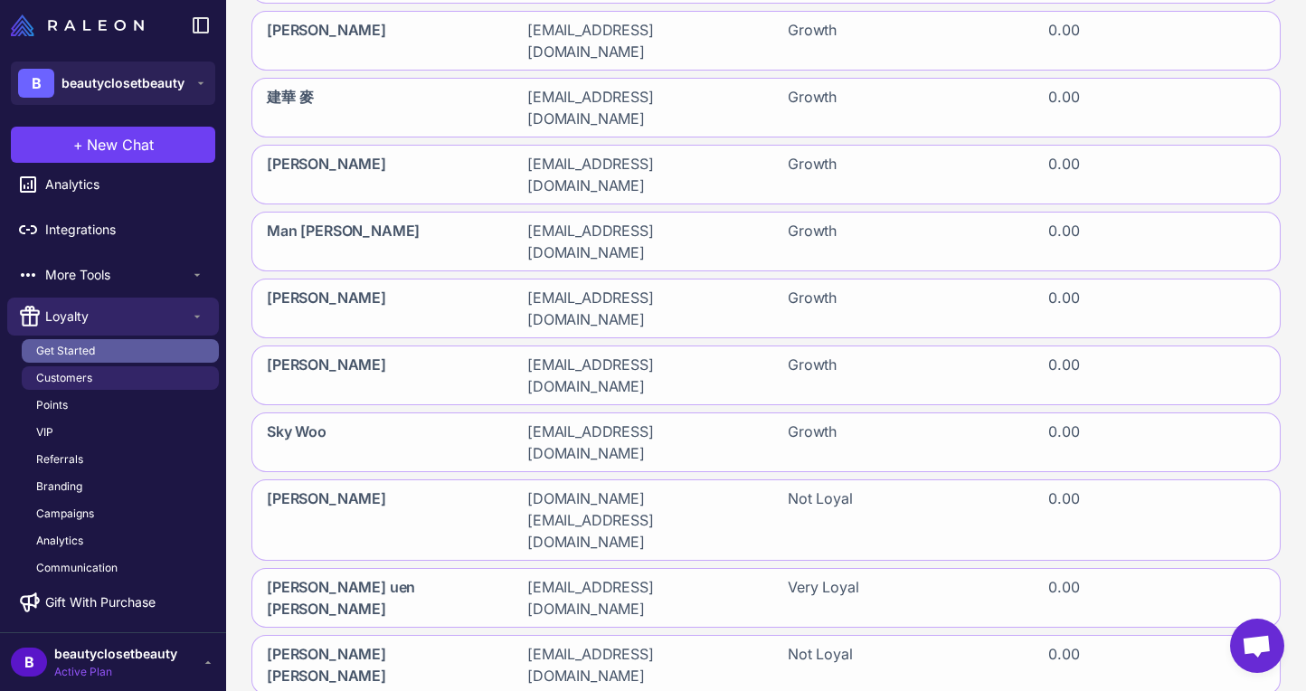
click at [113, 345] on link "Get Started" at bounding box center [120, 351] width 197 height 24
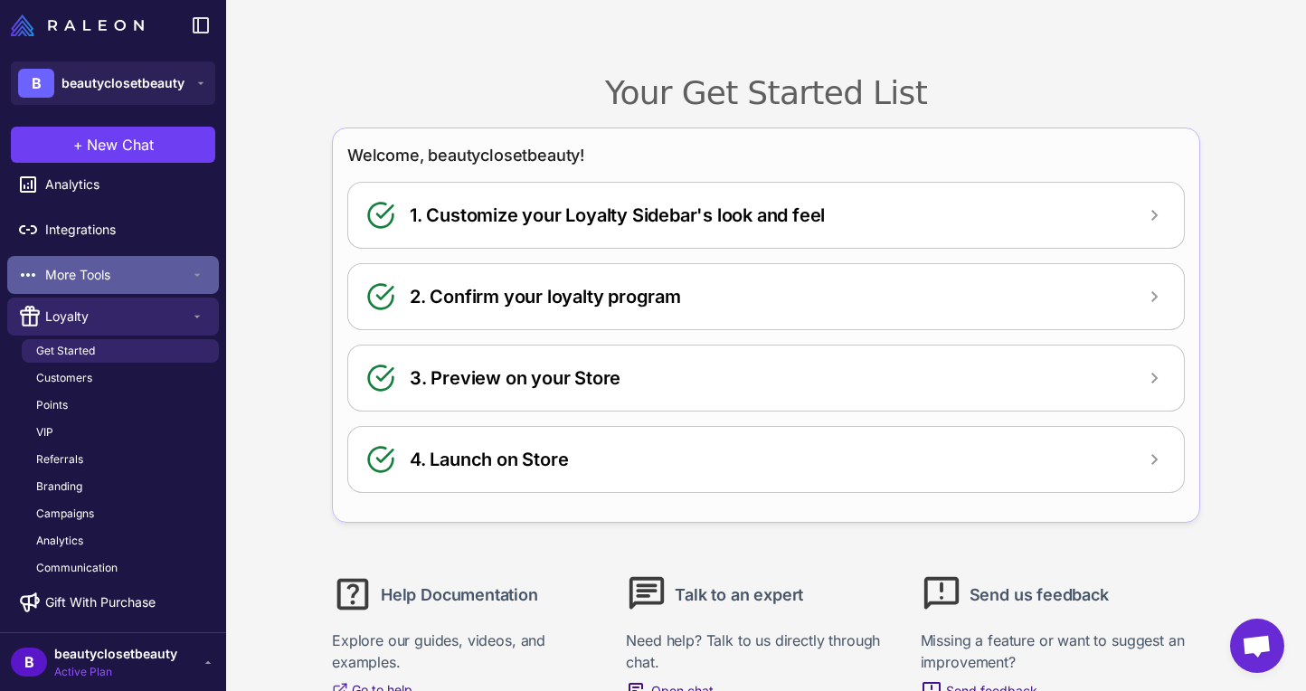
click at [115, 273] on span "More Tools" at bounding box center [117, 275] width 145 height 20
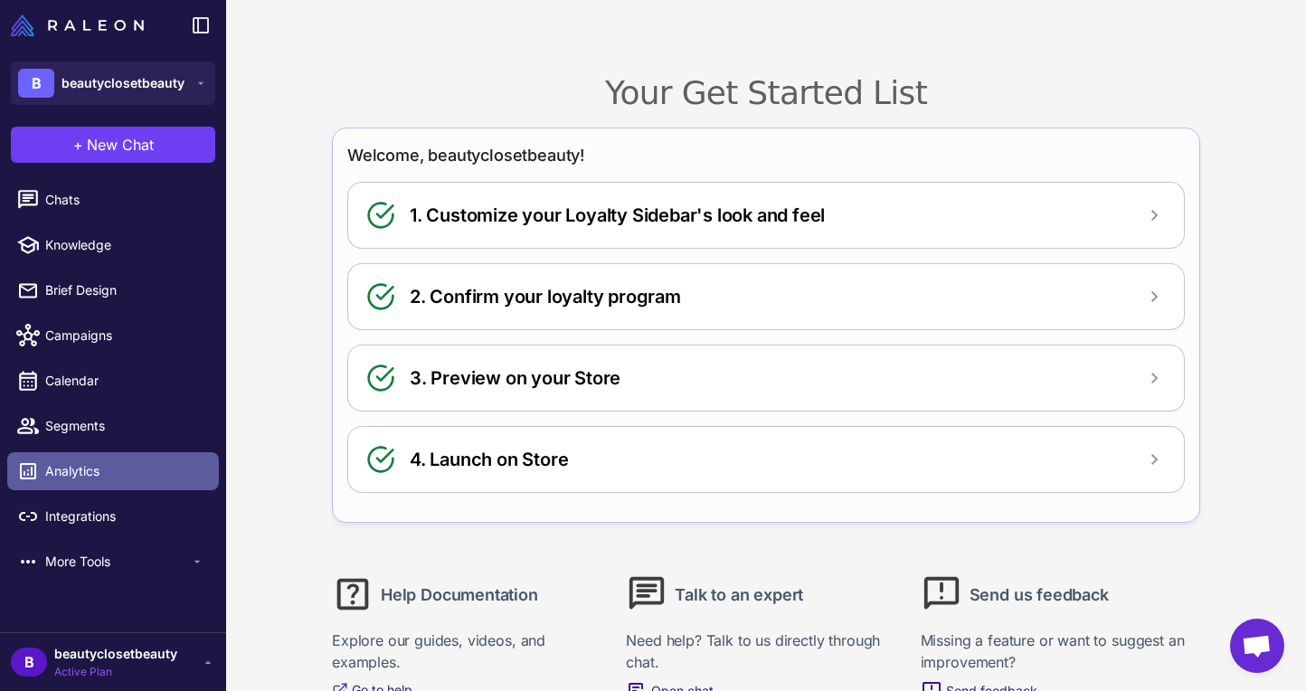
click at [90, 479] on span "Analytics" at bounding box center [124, 471] width 159 height 20
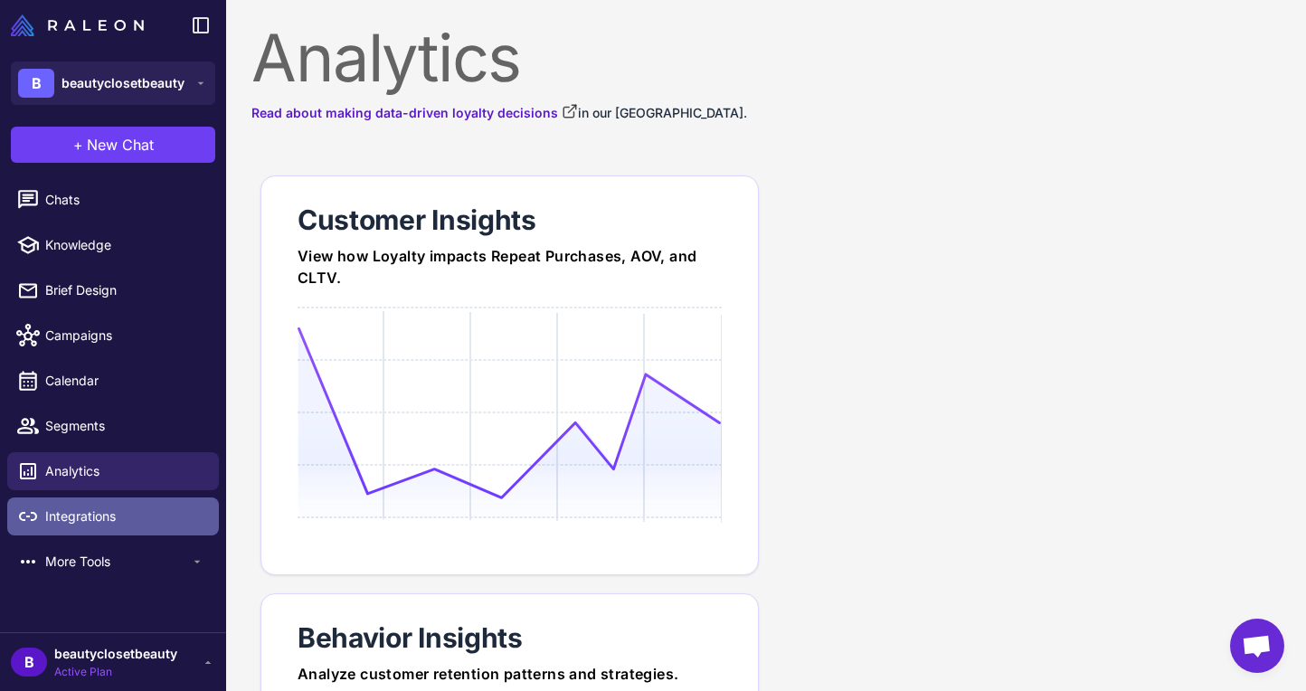
click at [90, 522] on span "Integrations" at bounding box center [124, 517] width 159 height 20
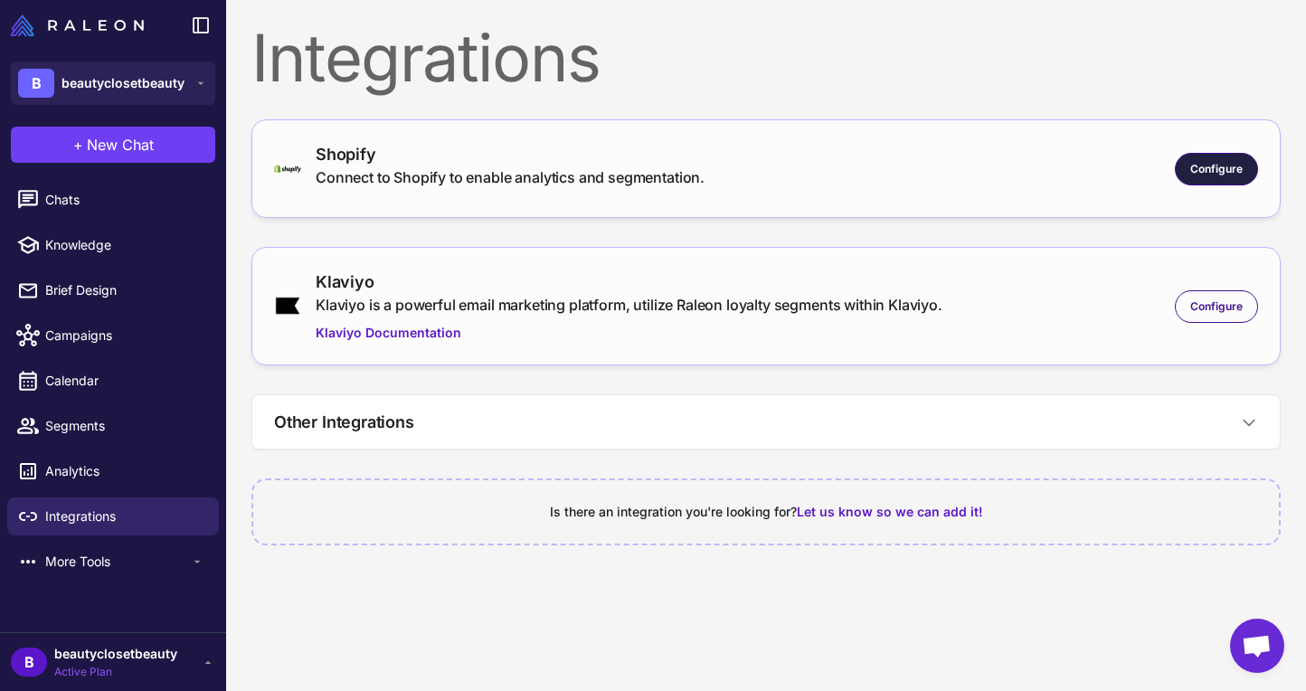
click at [1220, 169] on span "Configure" at bounding box center [1216, 169] width 52 height 16
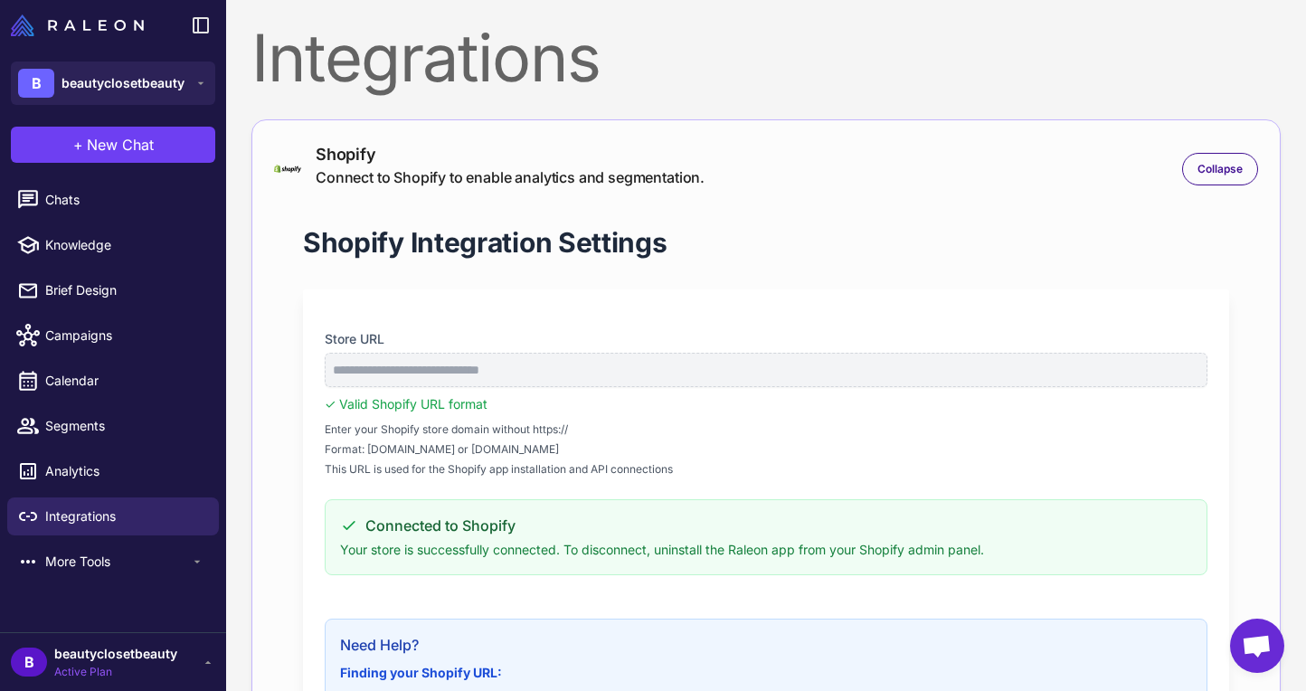
scroll to position [331, 0]
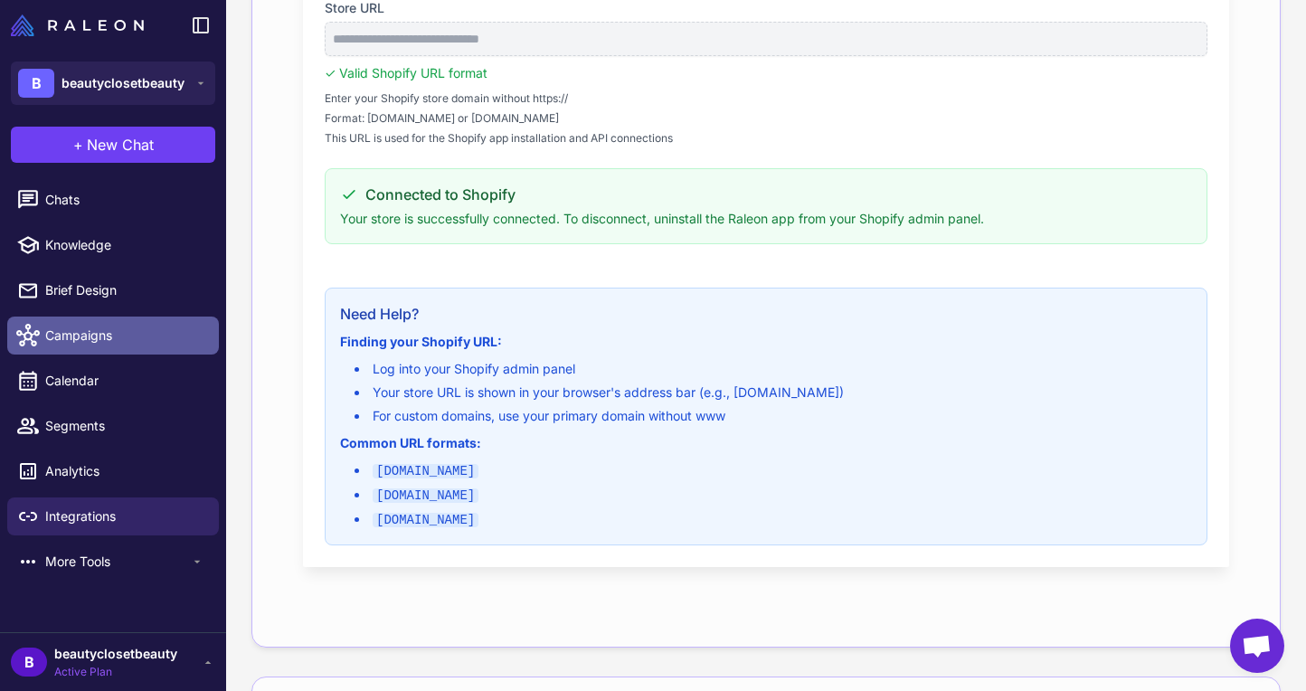
click at [71, 338] on span "Campaigns" at bounding box center [124, 336] width 159 height 20
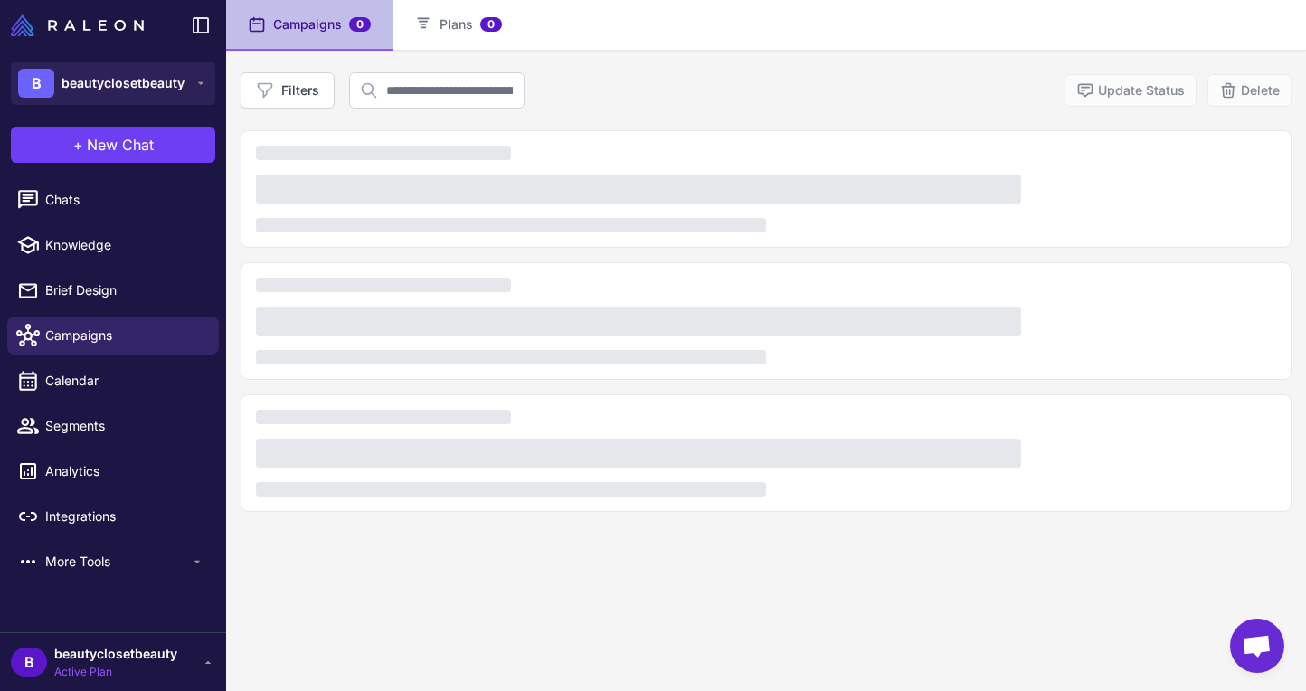
scroll to position [124, 0]
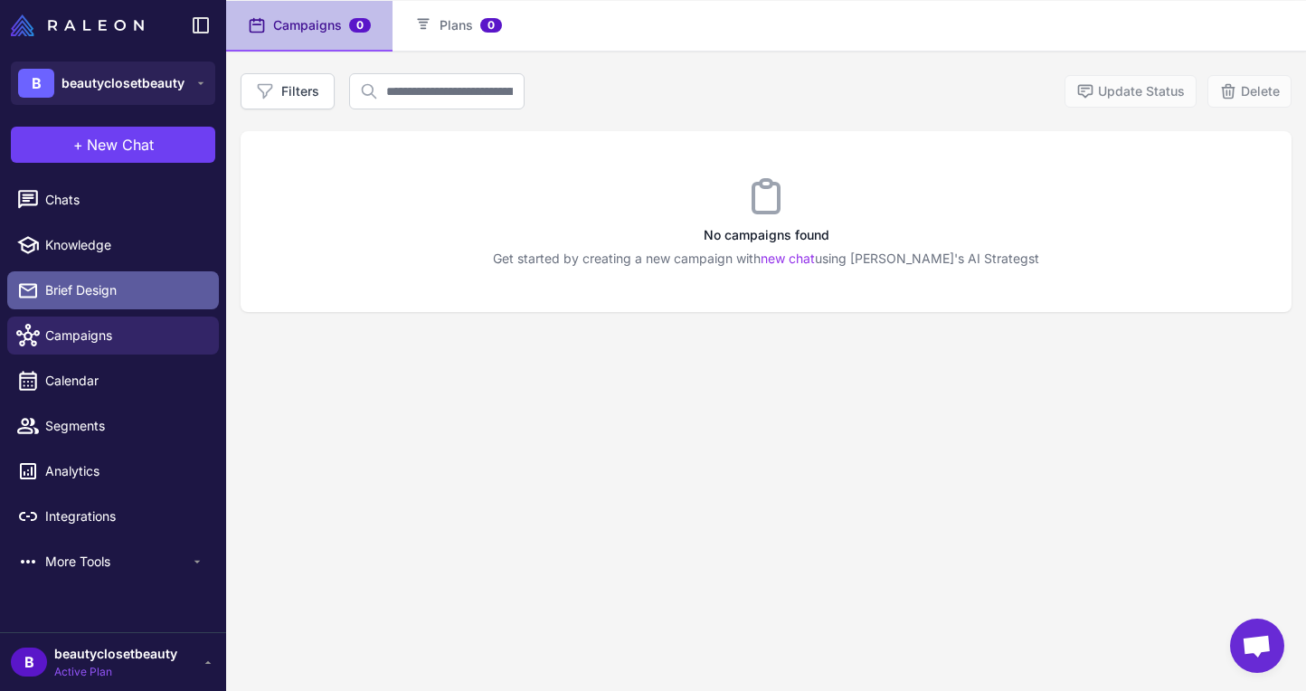
click at [81, 299] on span "Brief Design" at bounding box center [124, 290] width 159 height 20
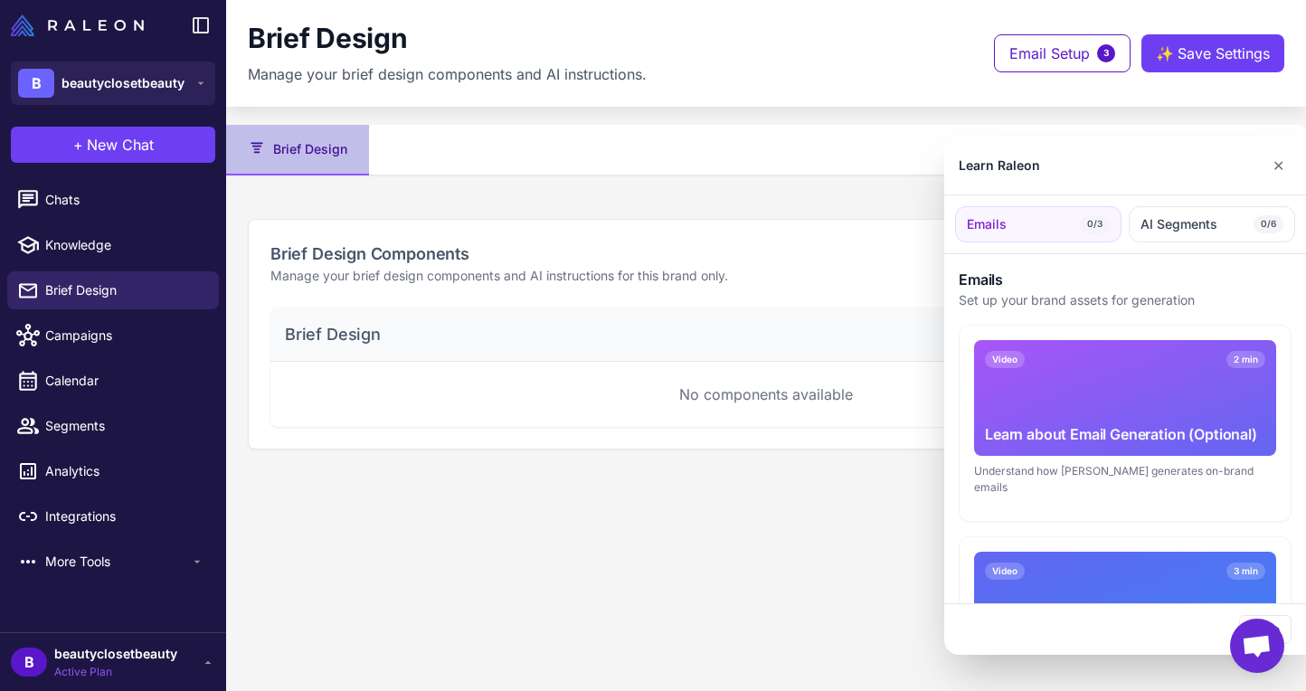
click at [77, 244] on div at bounding box center [653, 345] width 1306 height 691
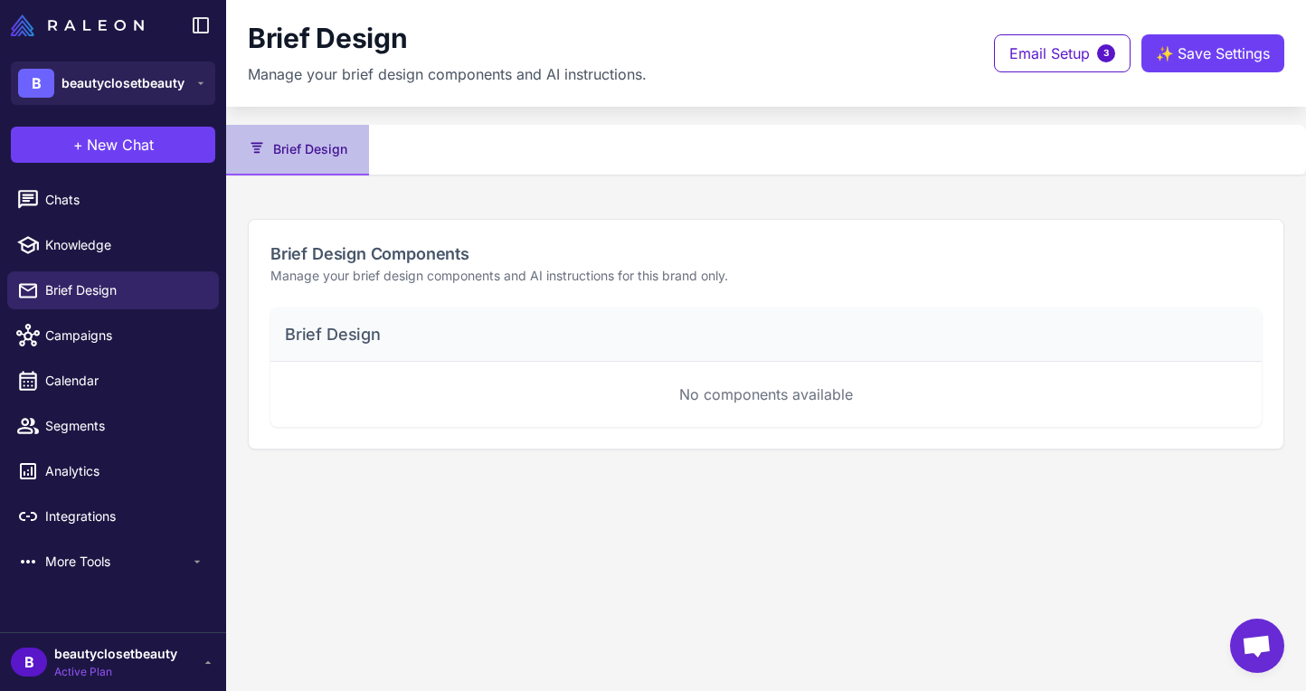
click at [77, 244] on span "Knowledge" at bounding box center [124, 245] width 159 height 20
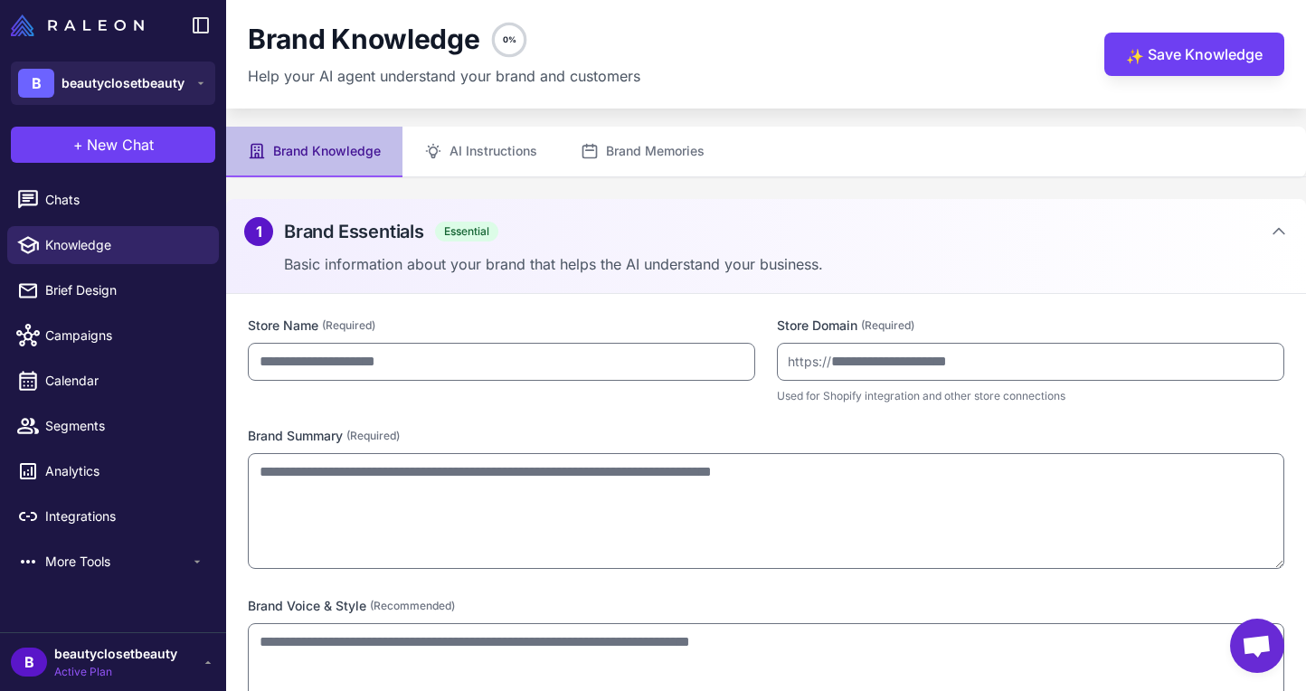
type input "**********"
type textarea "**********"
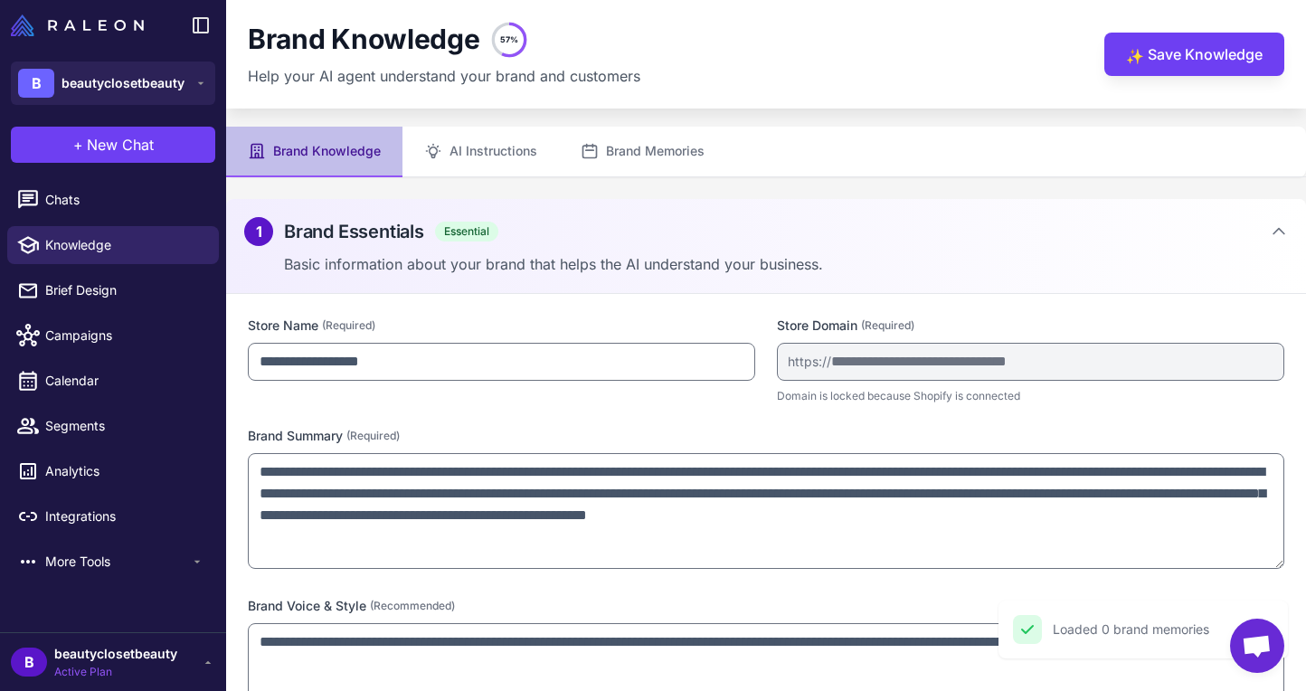
scroll to position [241, 0]
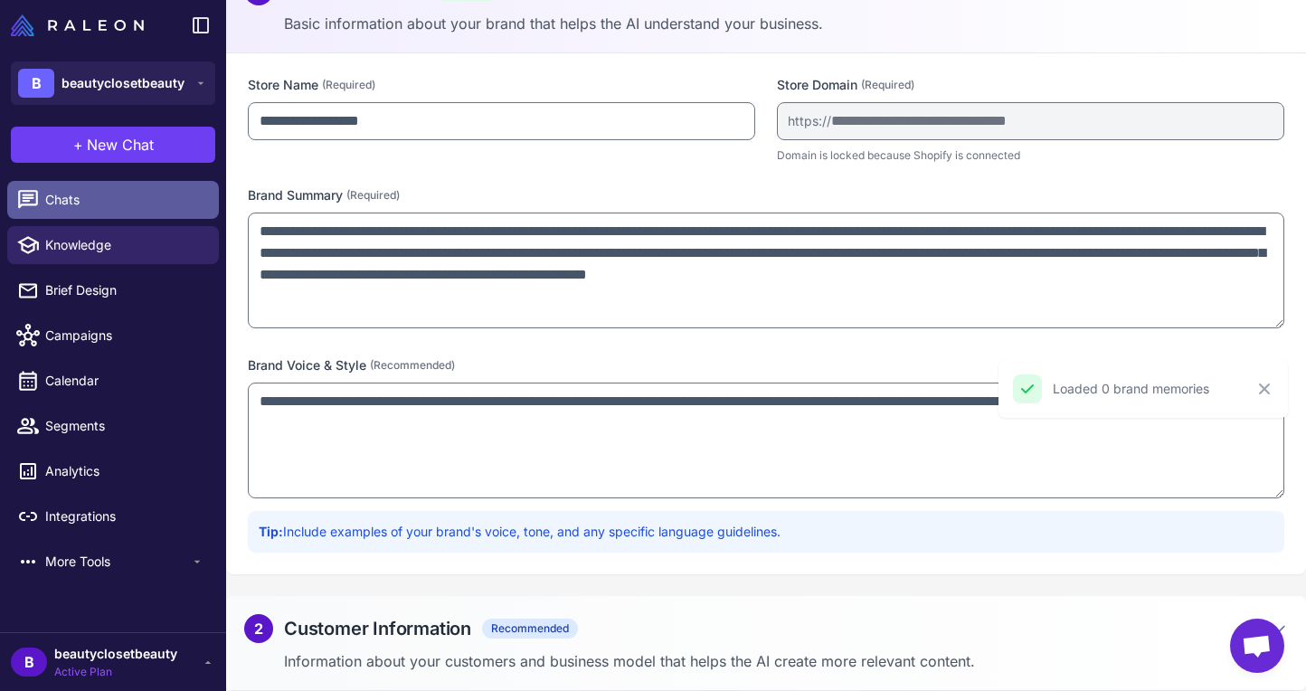
click at [118, 203] on span "Chats" at bounding box center [124, 200] width 159 height 20
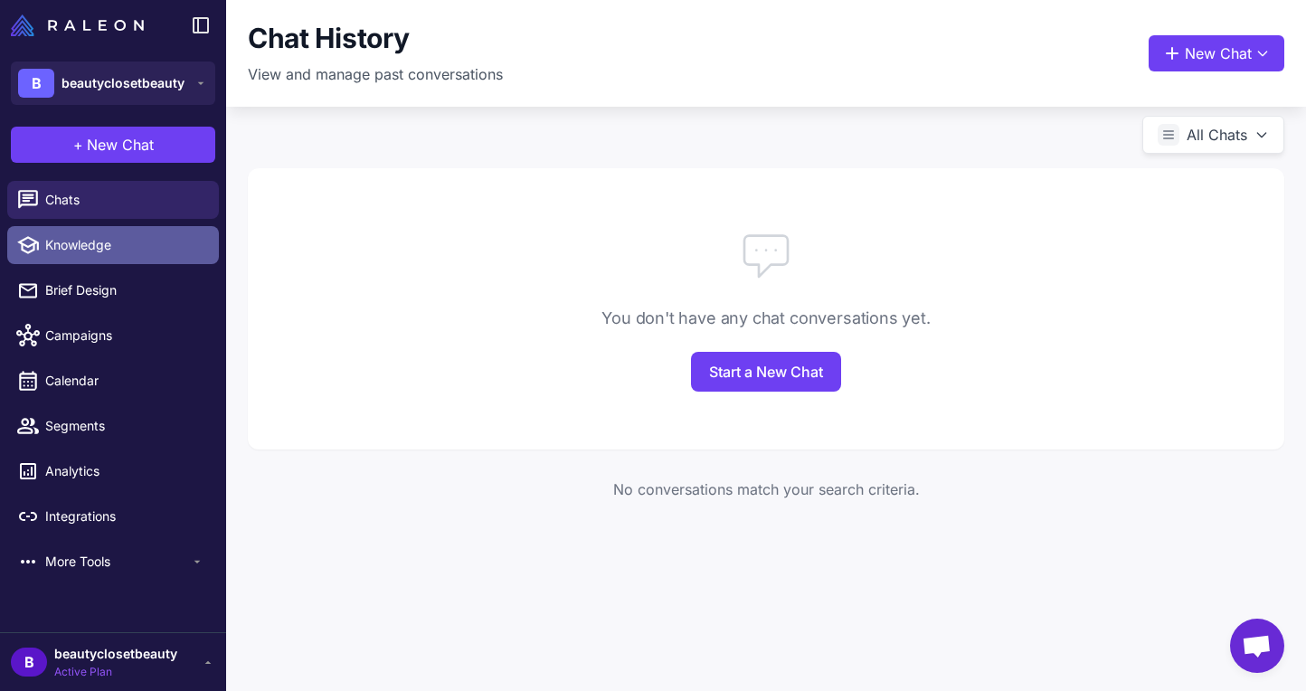
click at [109, 244] on span "Knowledge" at bounding box center [124, 245] width 159 height 20
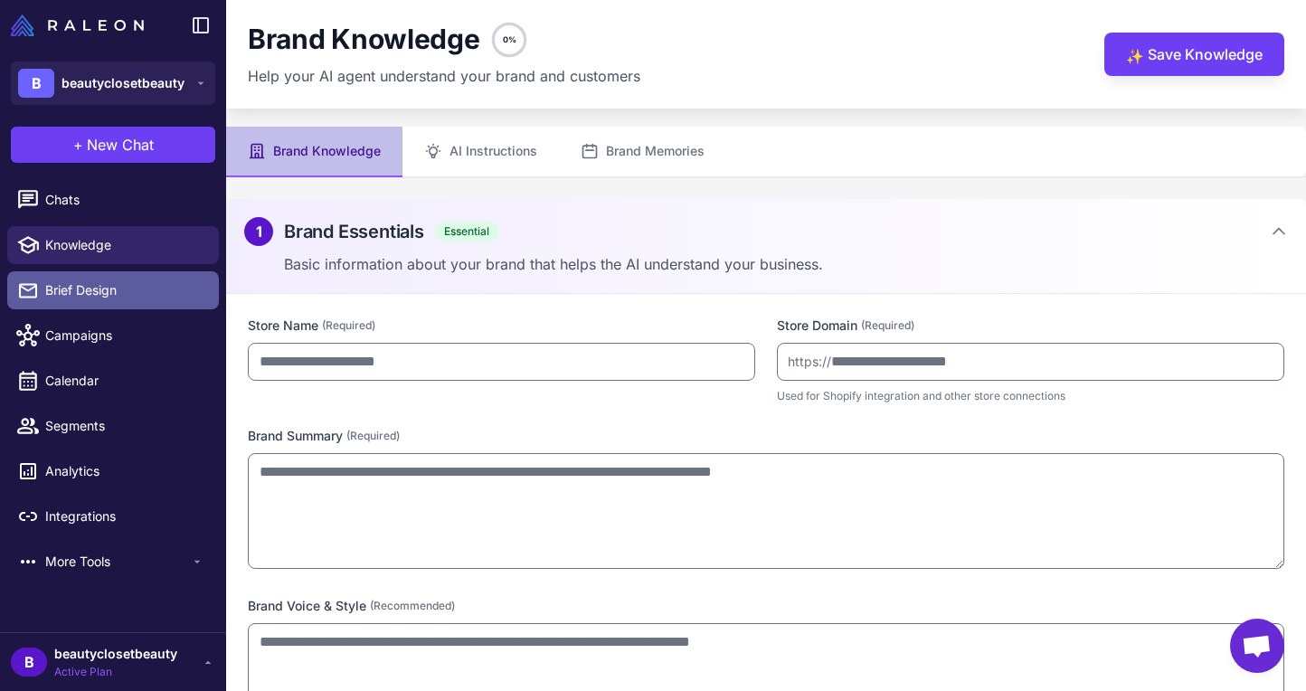
type input "**********"
type textarea "**********"
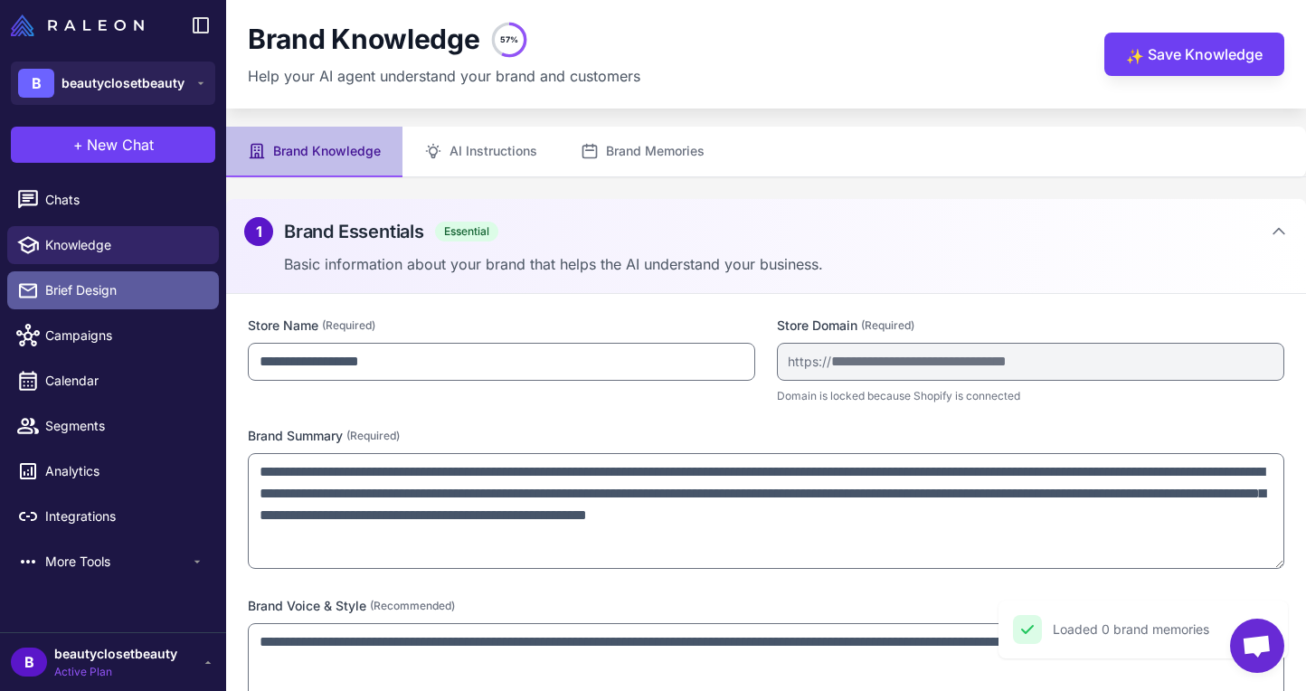
click at [103, 291] on span "Brief Design" at bounding box center [124, 290] width 159 height 20
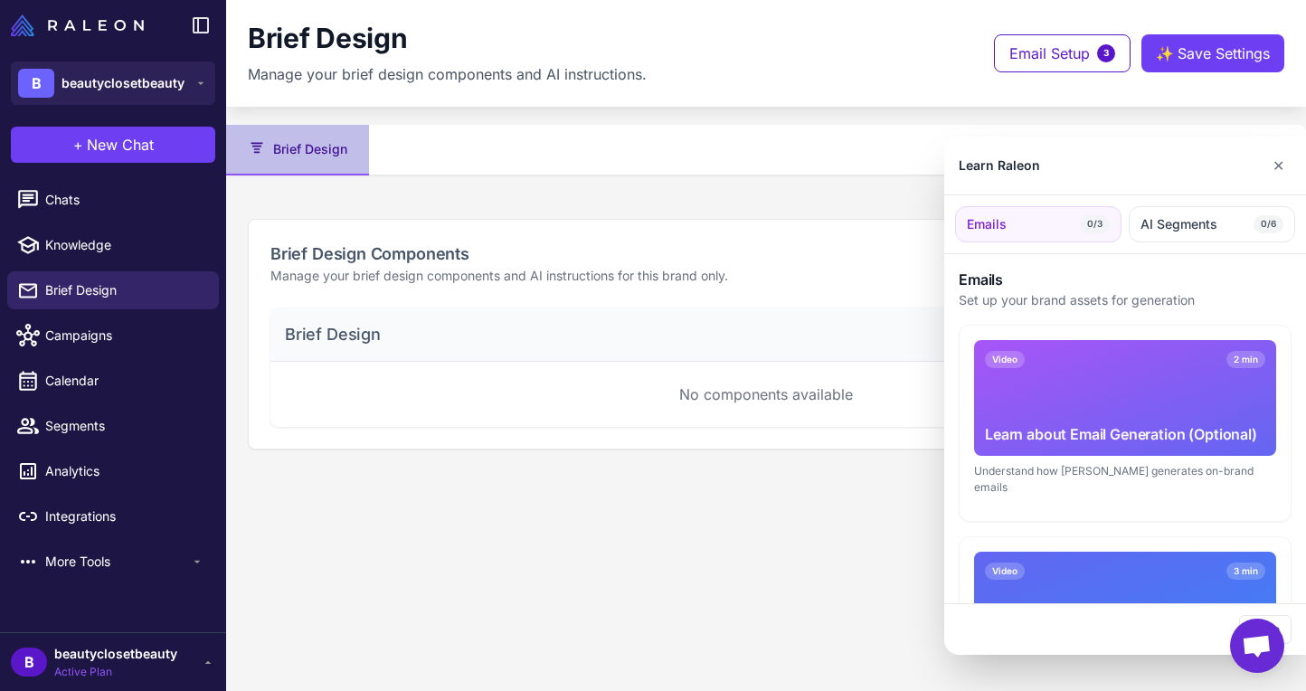
click at [90, 429] on div at bounding box center [653, 345] width 1306 height 691
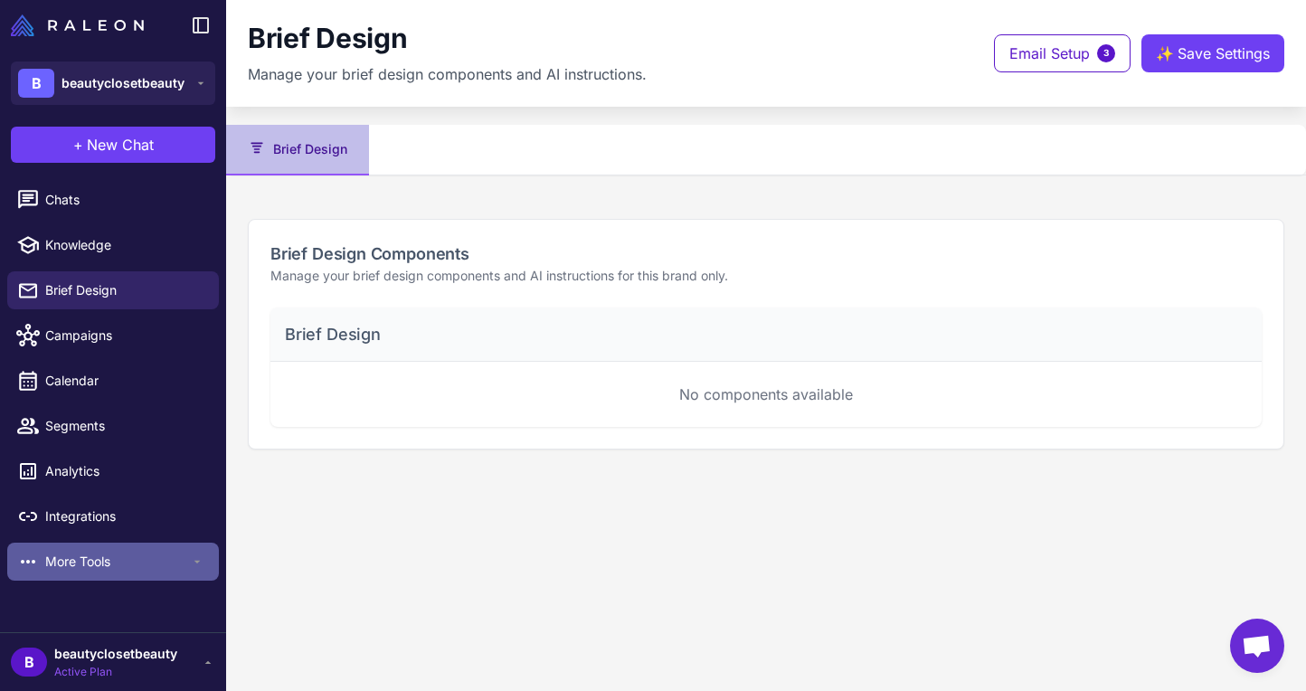
click at [115, 569] on span "More Tools" at bounding box center [117, 562] width 145 height 20
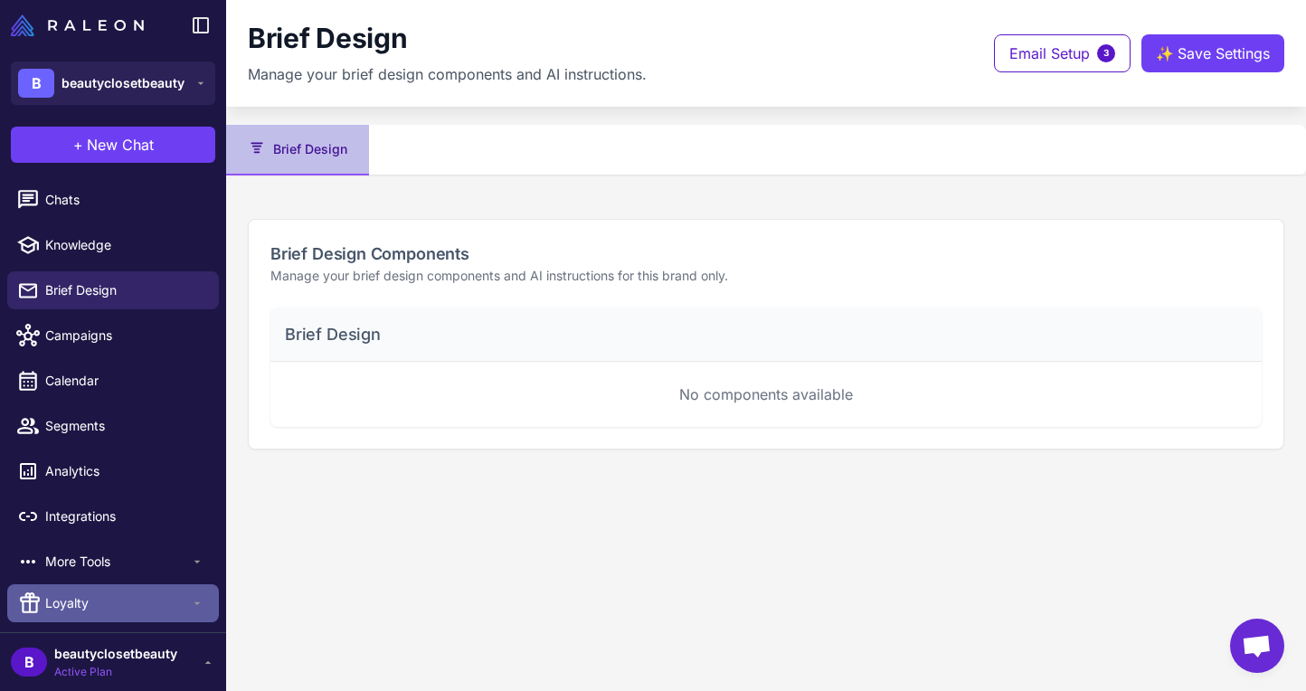
scroll to position [43, 0]
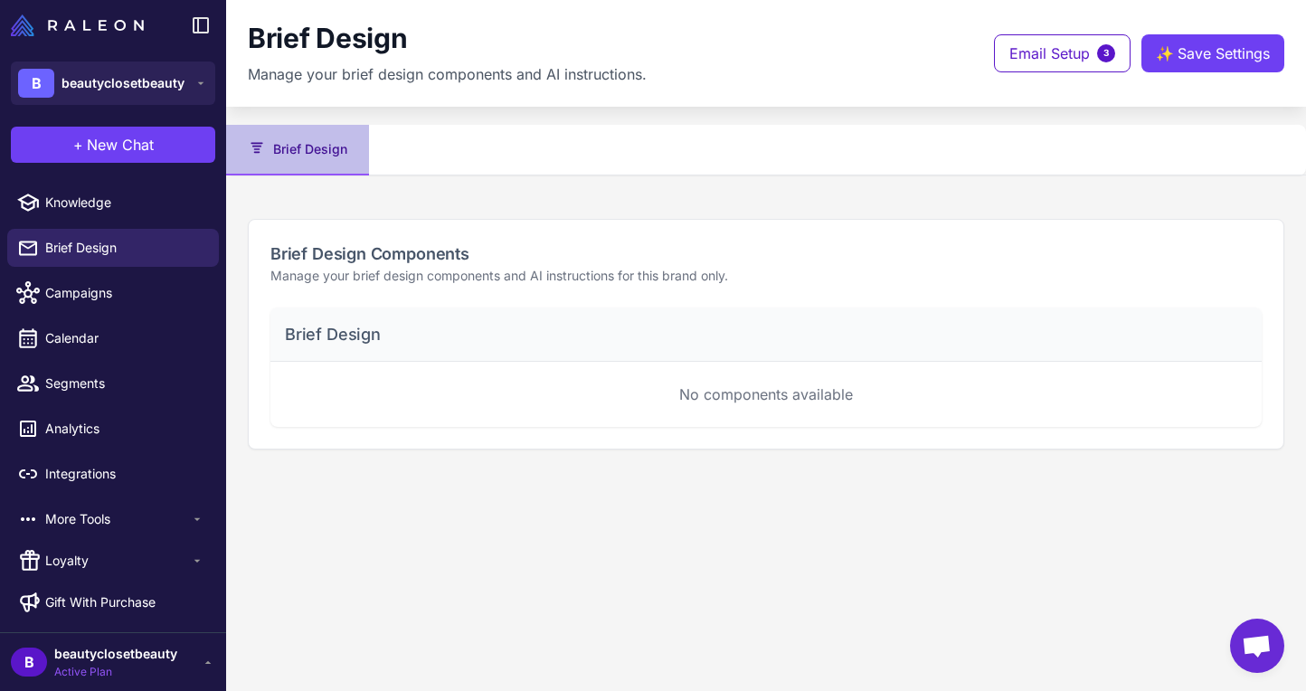
click at [163, 664] on span "Active Plan" at bounding box center [115, 672] width 123 height 16
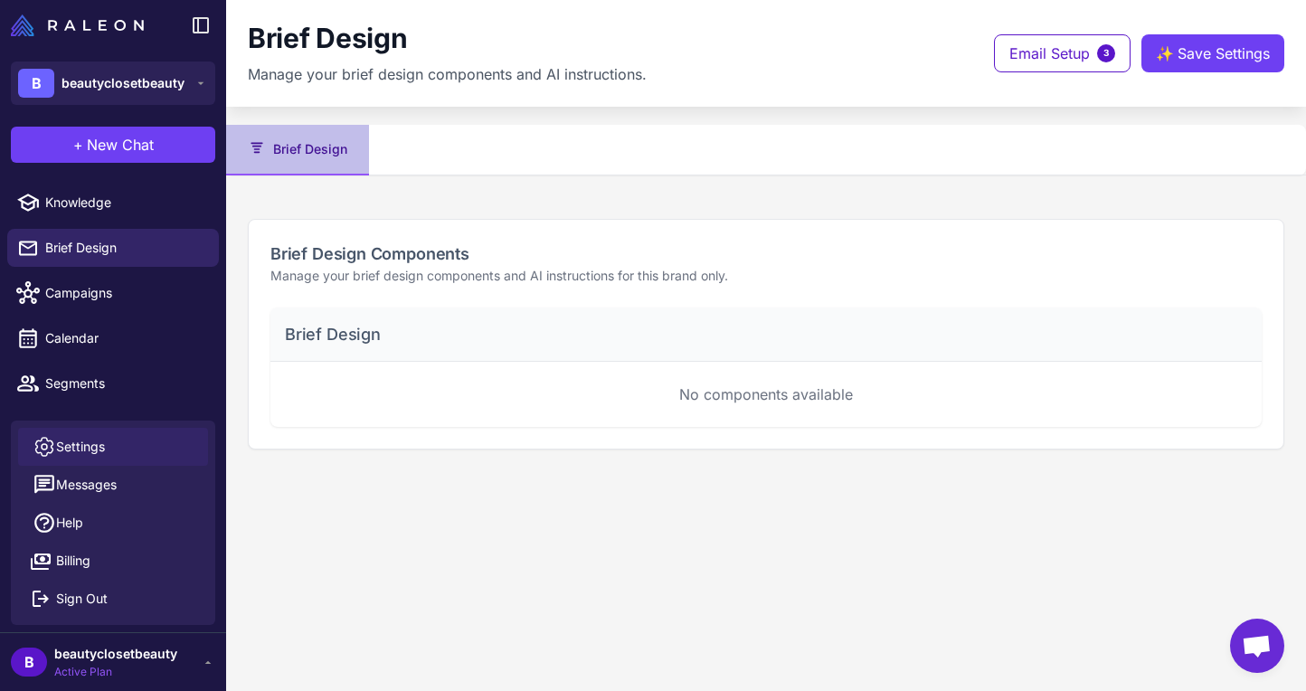
click at [98, 449] on span "Settings" at bounding box center [80, 447] width 49 height 20
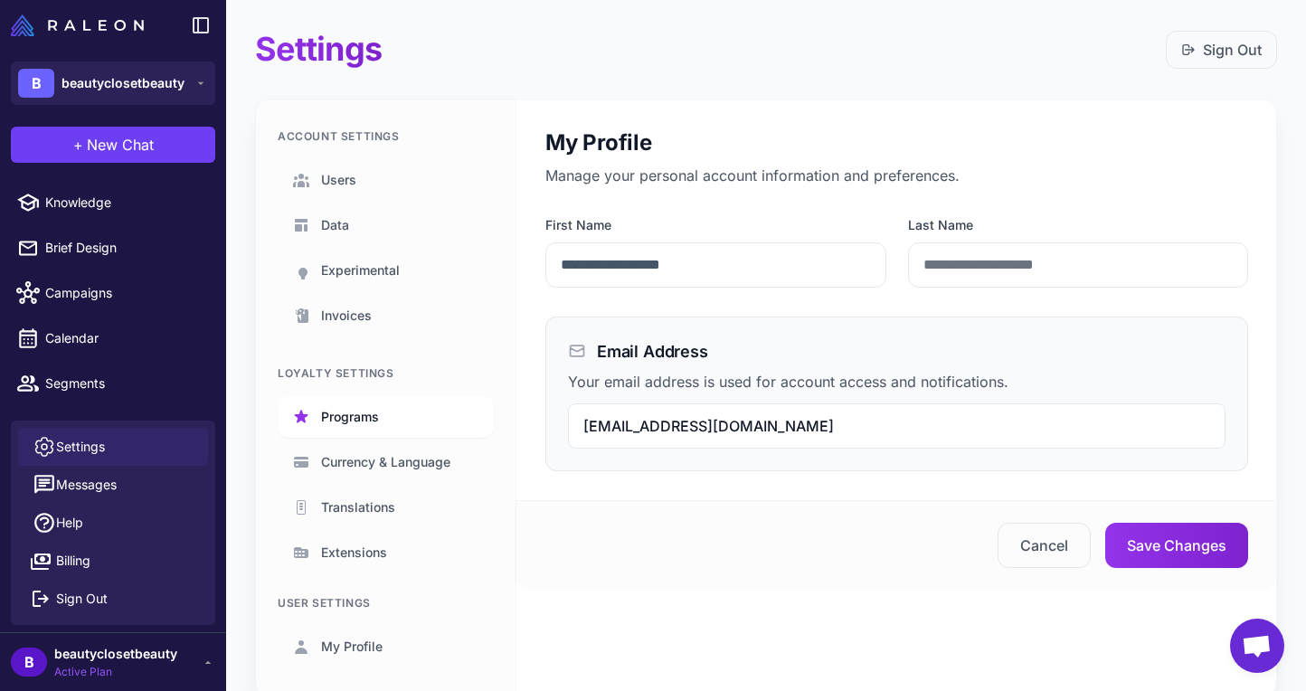
click at [360, 421] on span "Programs" at bounding box center [350, 417] width 58 height 20
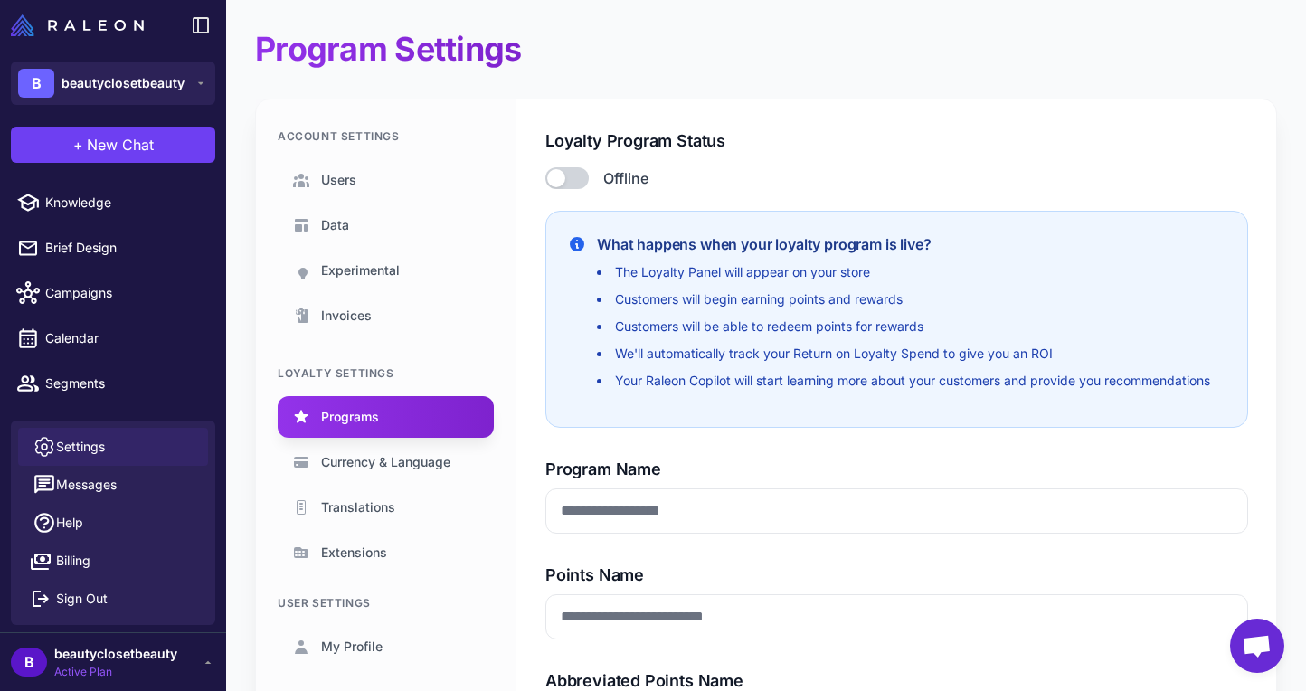
type input "**********"
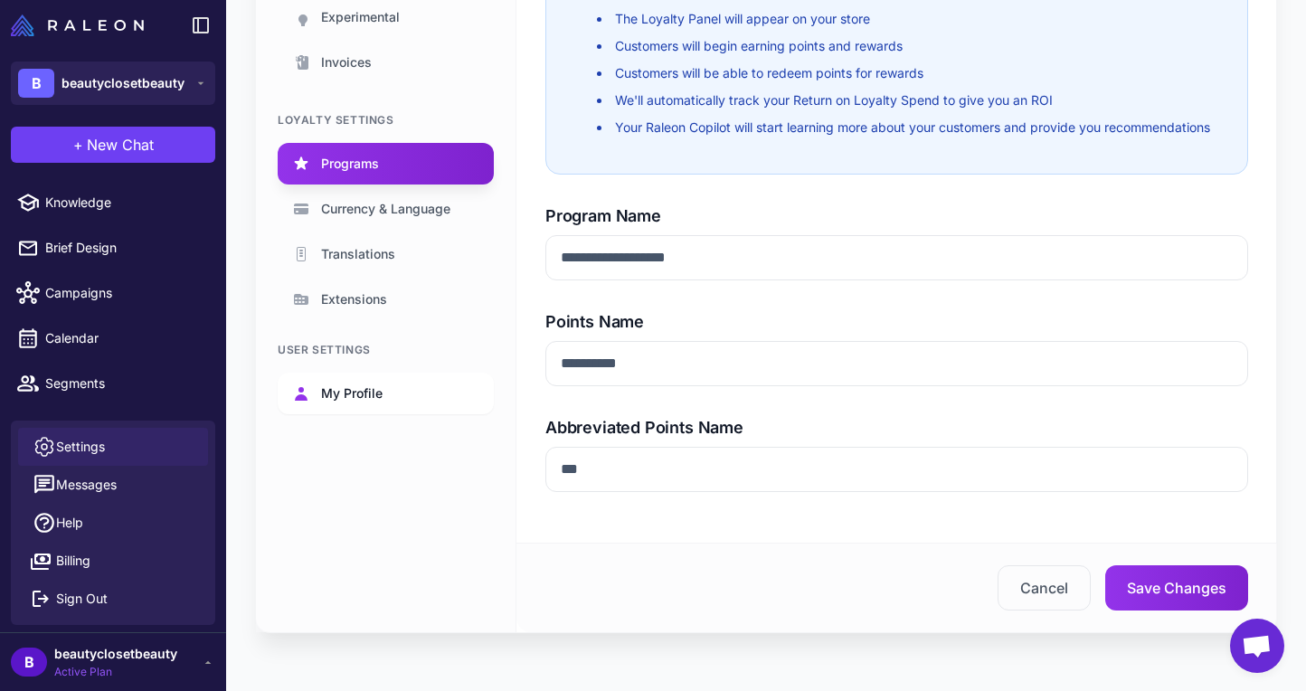
click at [359, 384] on span "My Profile" at bounding box center [352, 394] width 62 height 20
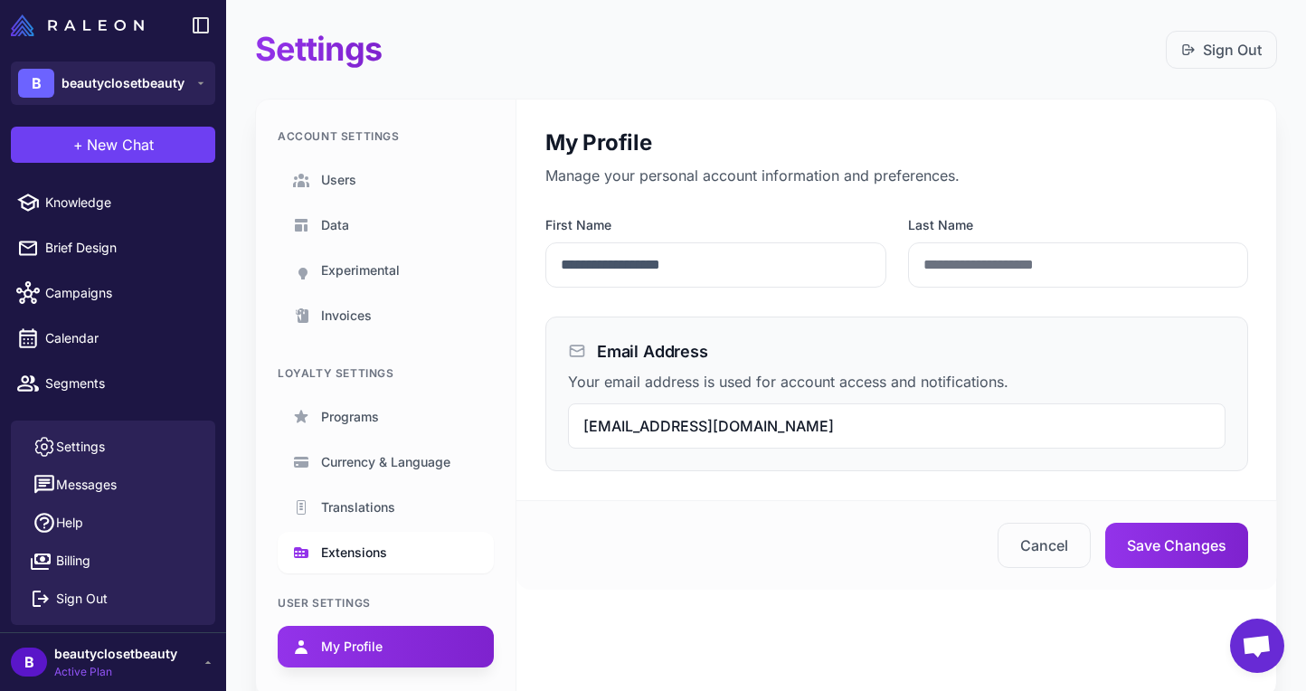
click at [352, 554] on span "Extensions" at bounding box center [354, 553] width 66 height 20
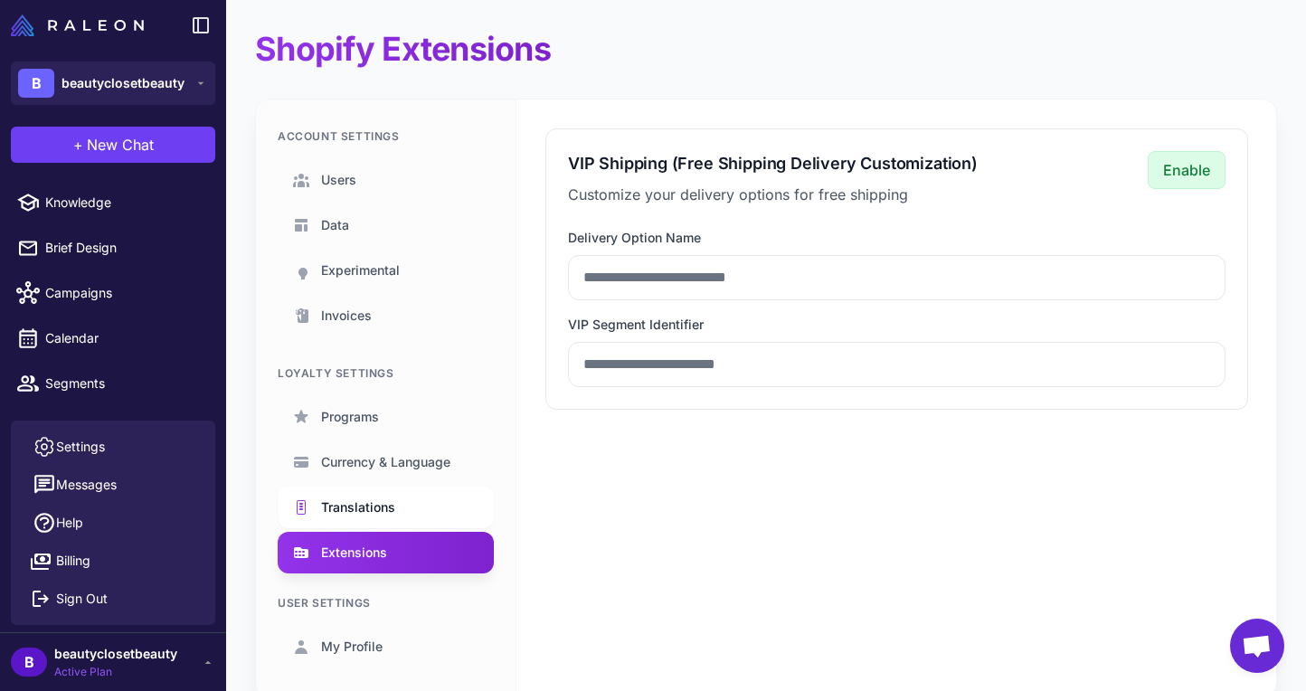
click at [354, 513] on span "Translations" at bounding box center [358, 508] width 74 height 20
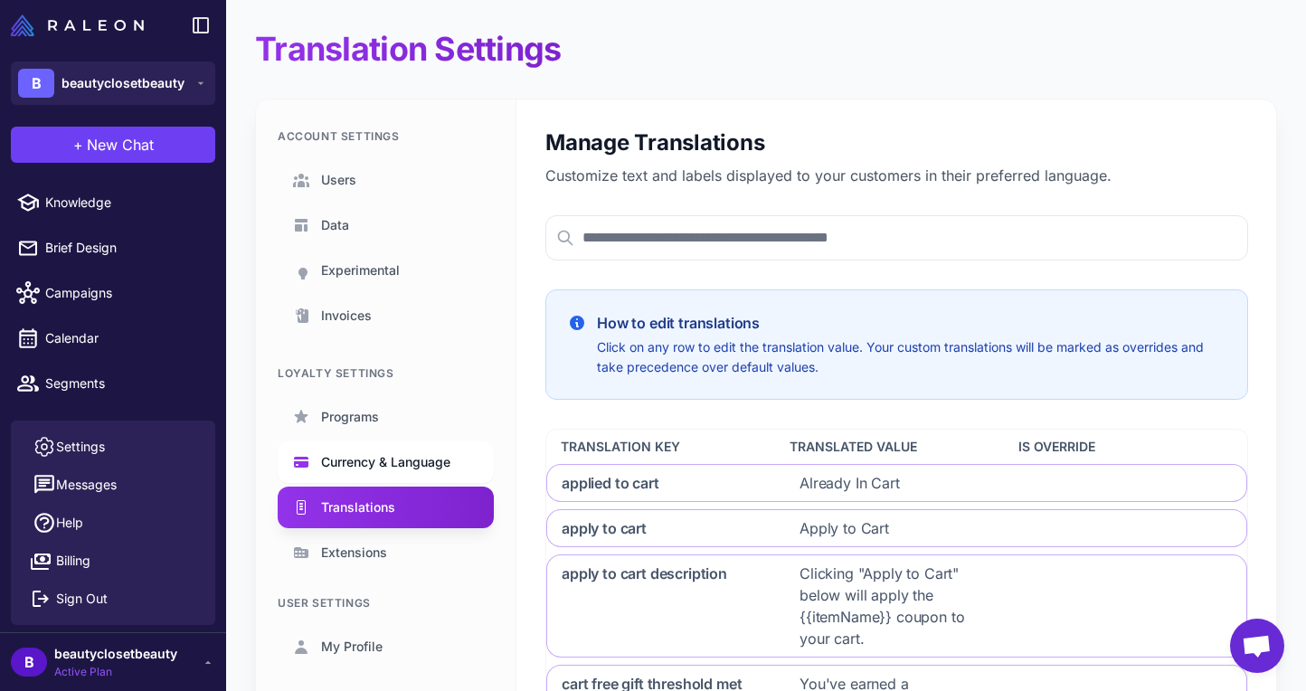
click at [381, 458] on span "Currency & Language" at bounding box center [385, 462] width 129 height 20
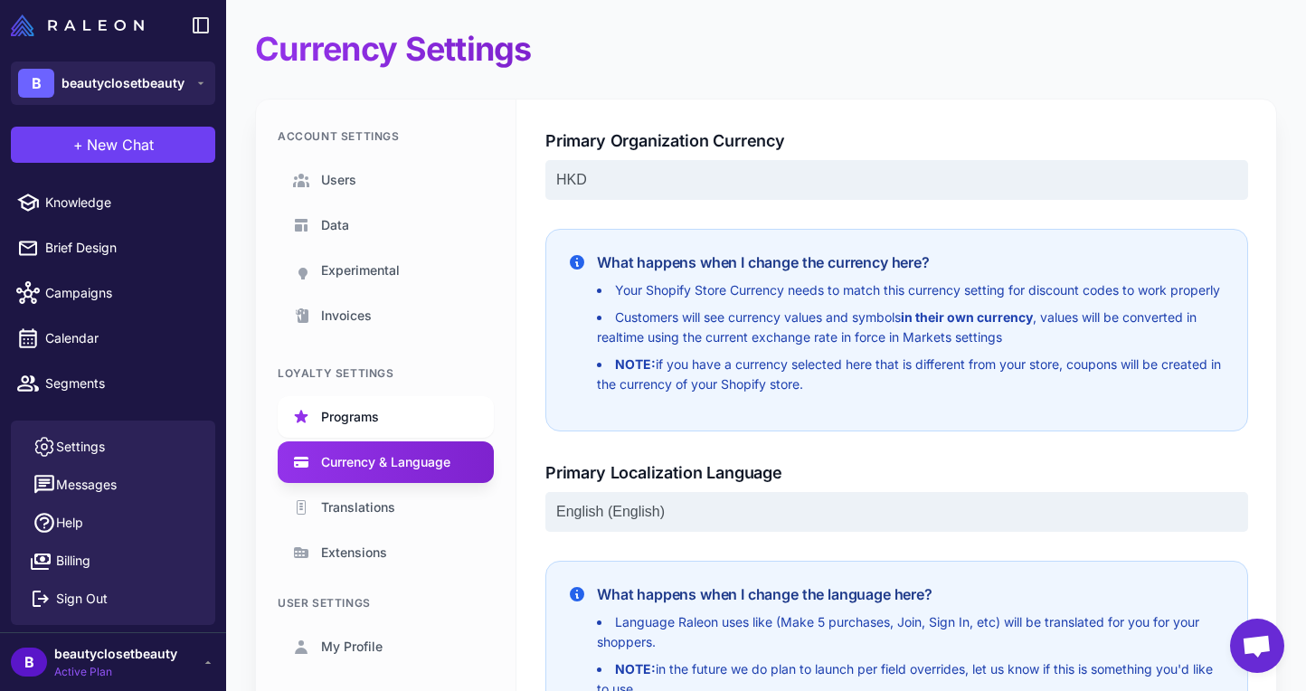
click at [361, 413] on span "Programs" at bounding box center [350, 417] width 58 height 20
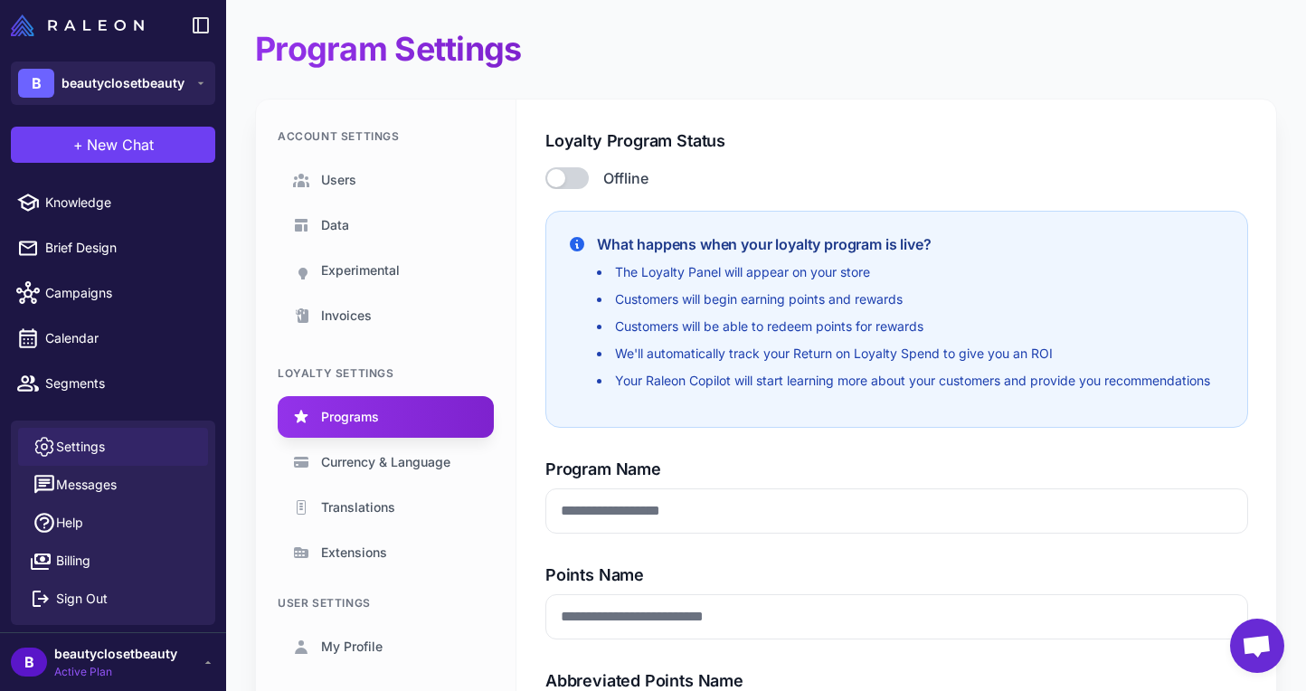
type input "**********"
click at [356, 309] on span "Invoices" at bounding box center [346, 316] width 51 height 20
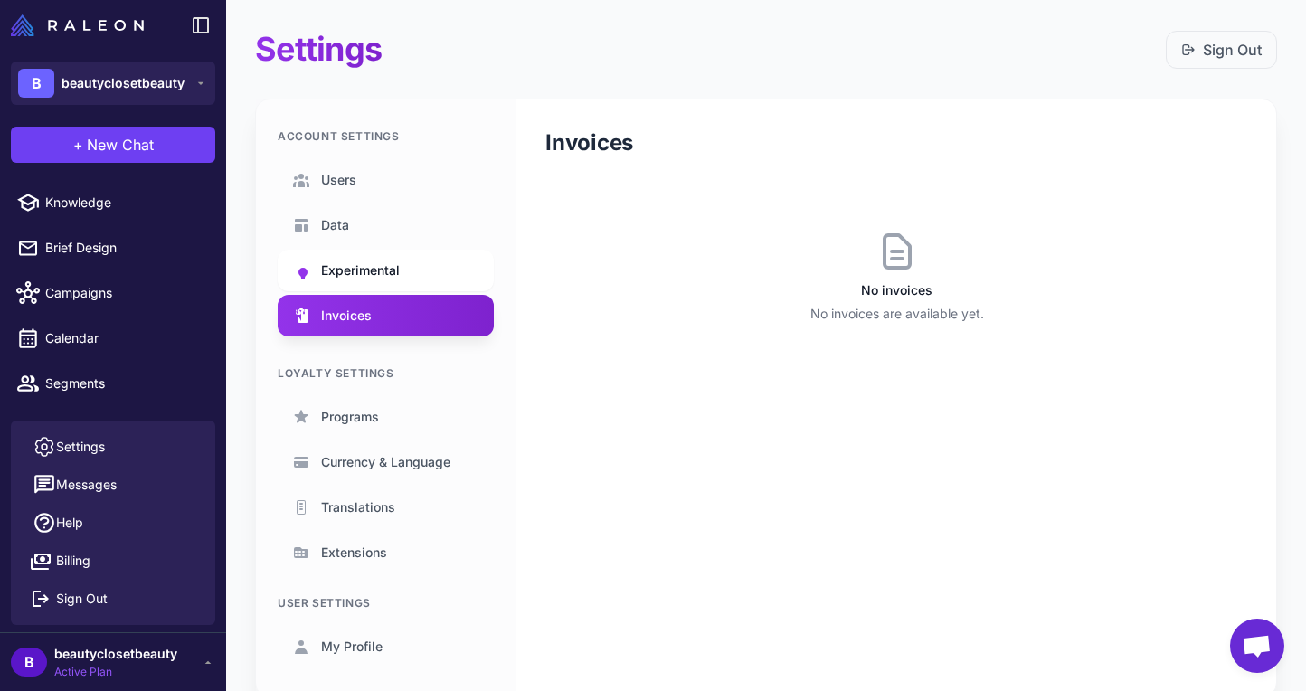
click at [362, 272] on span "Experimental" at bounding box center [360, 271] width 79 height 20
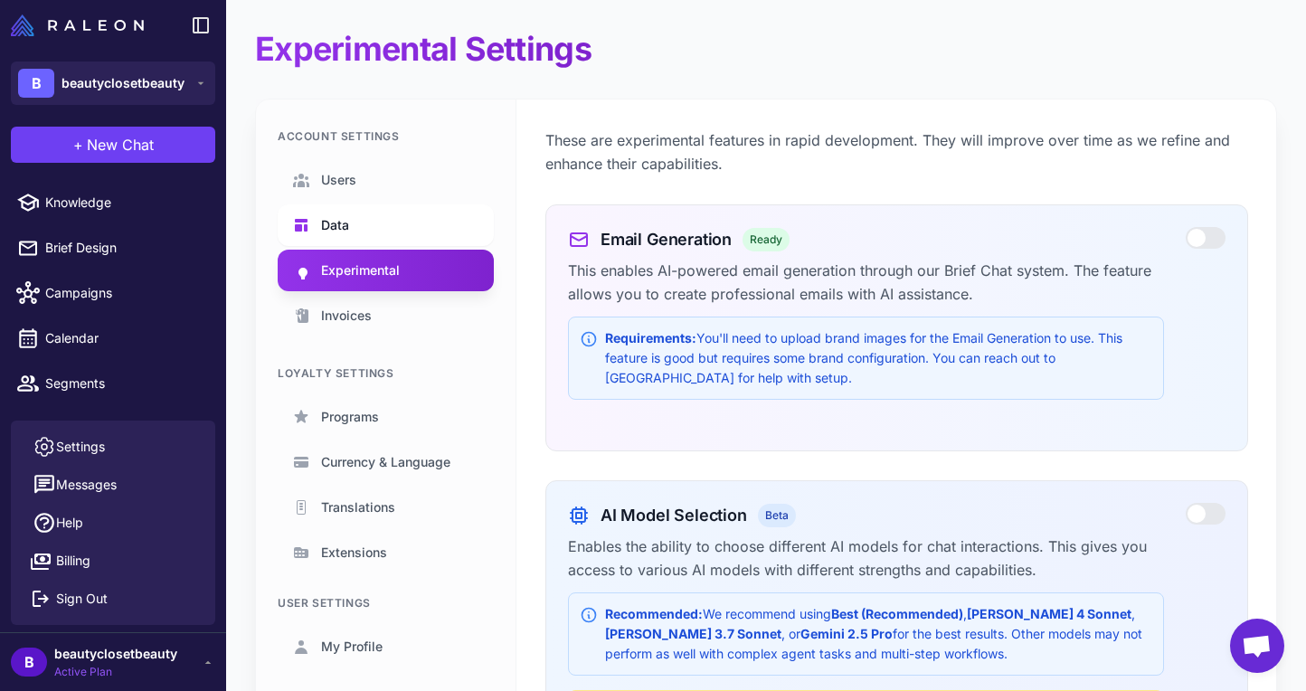
click at [344, 236] on link "Data" at bounding box center [386, 225] width 216 height 42
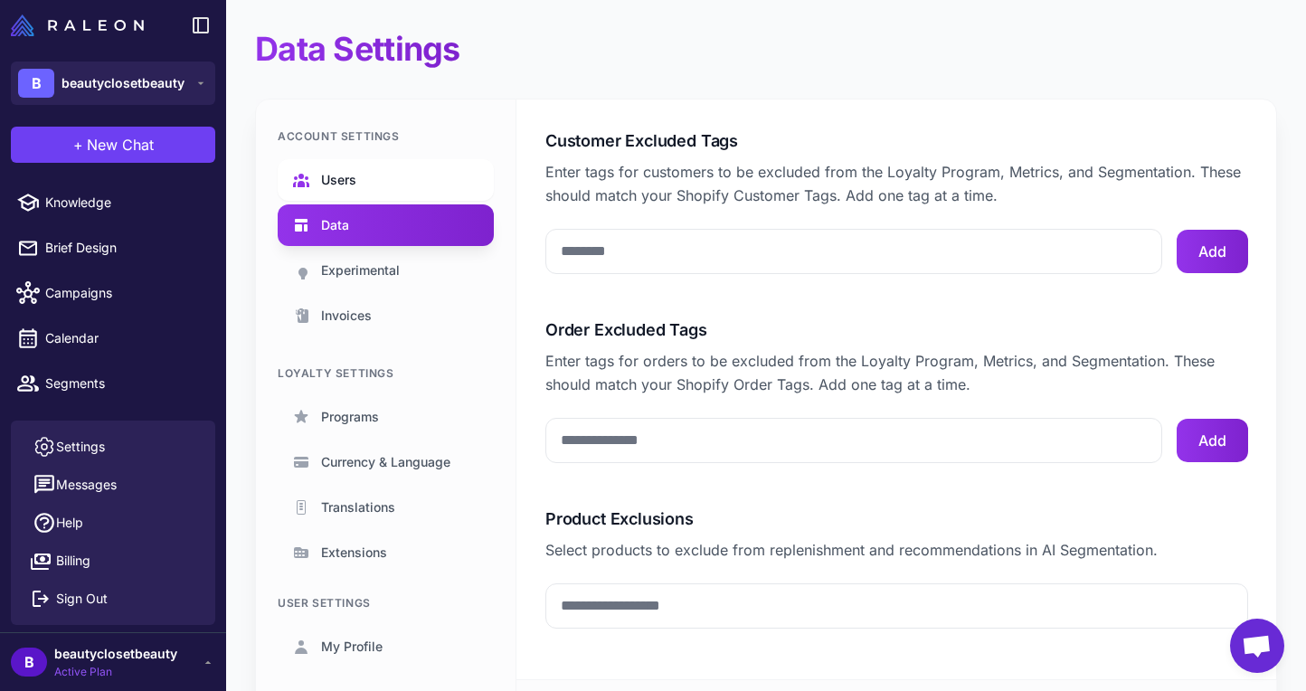
click at [357, 177] on link "Users" at bounding box center [386, 180] width 216 height 42
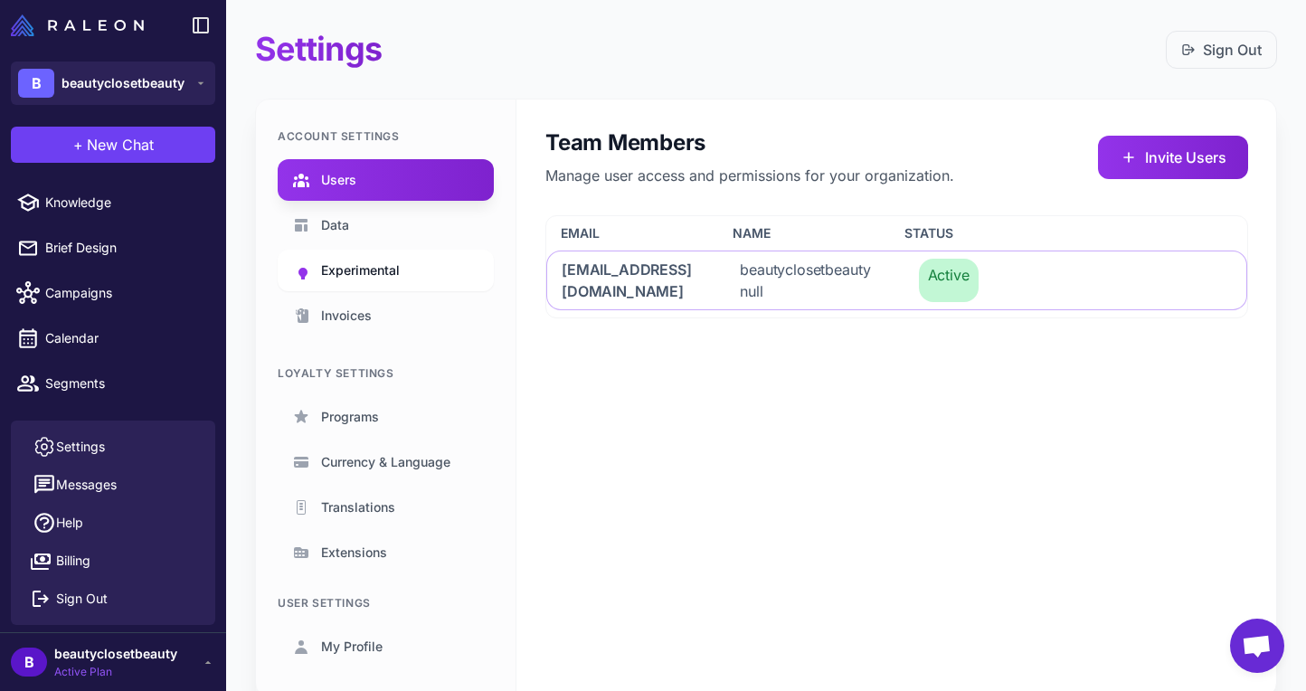
scroll to position [33, 0]
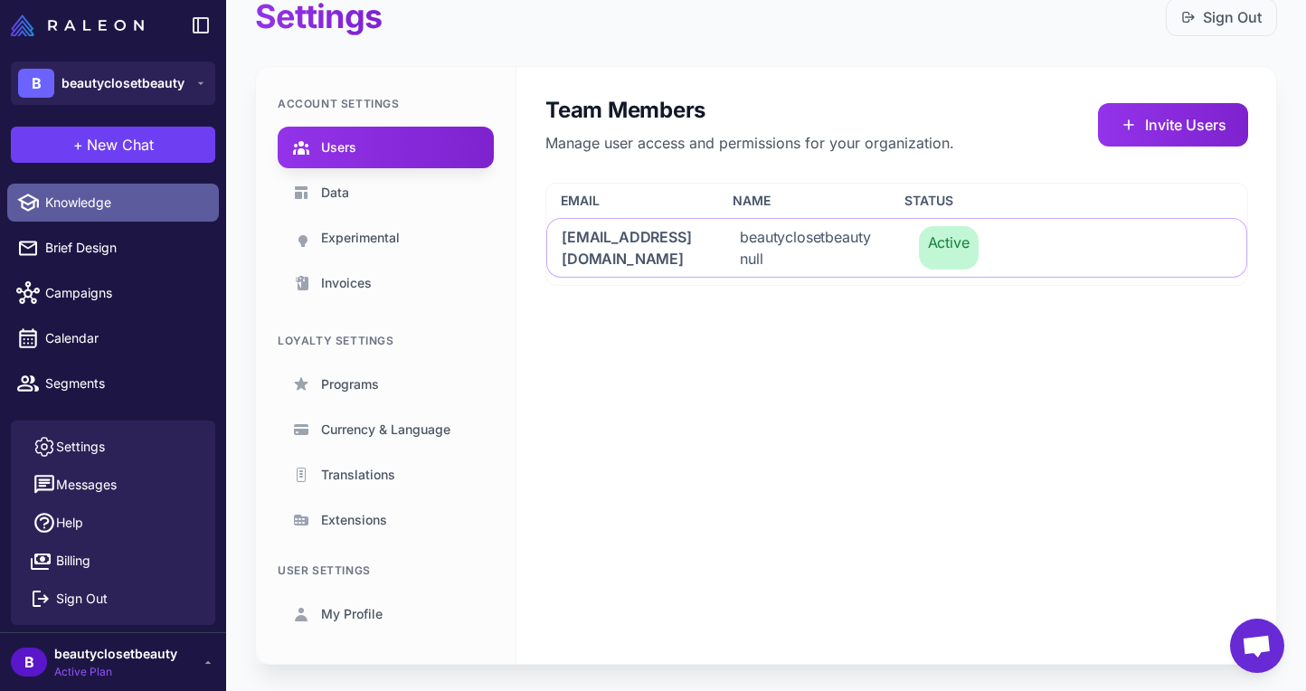
click at [118, 210] on span "Knowledge" at bounding box center [124, 203] width 159 height 20
